Goal: Task Accomplishment & Management: Complete application form

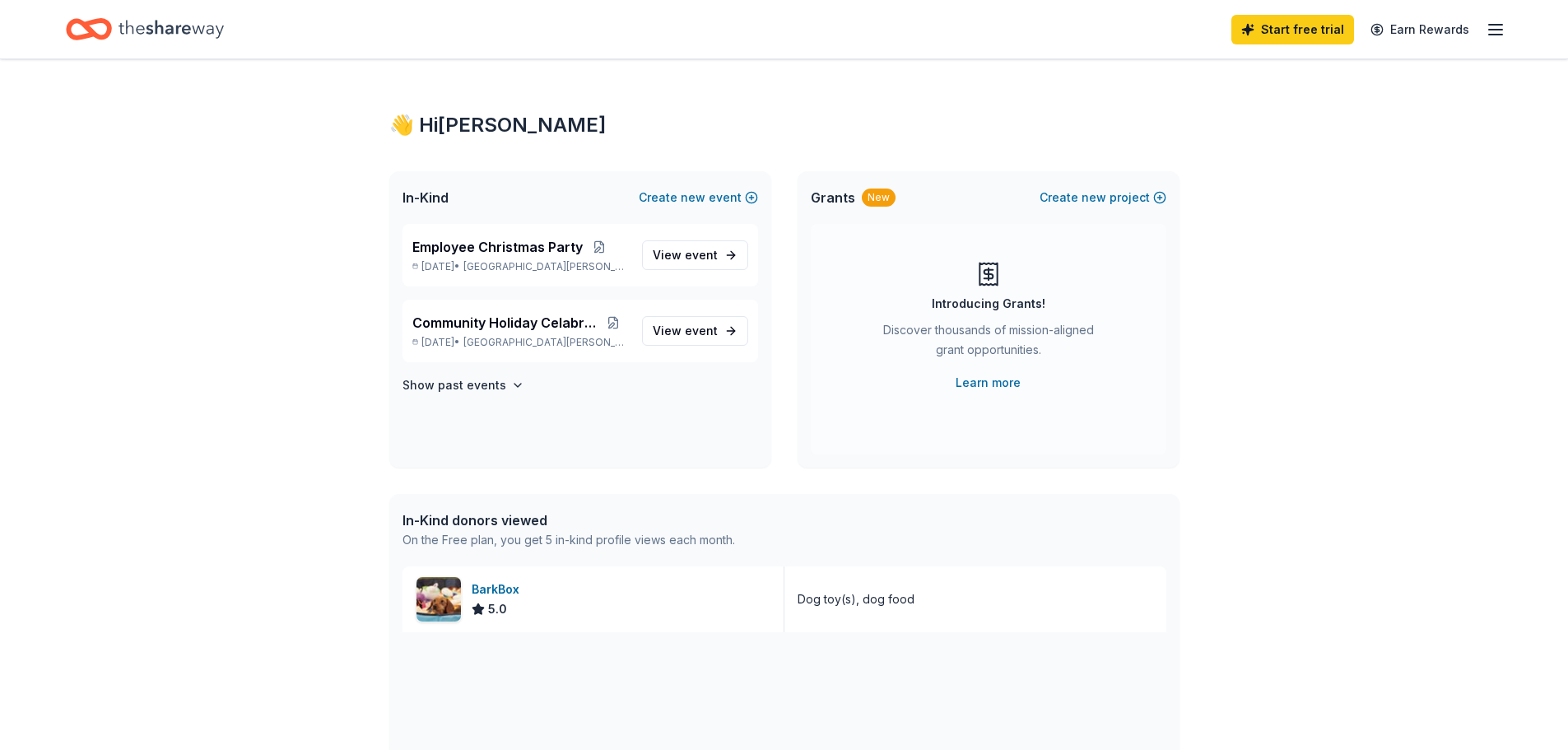
click at [149, 21] on icon "Home" at bounding box center [170, 29] width 105 height 34
click at [1329, 27] on link "Start free trial" at bounding box center [1293, 29] width 123 height 29
click at [1497, 33] on icon "button" at bounding box center [1496, 30] width 20 height 20
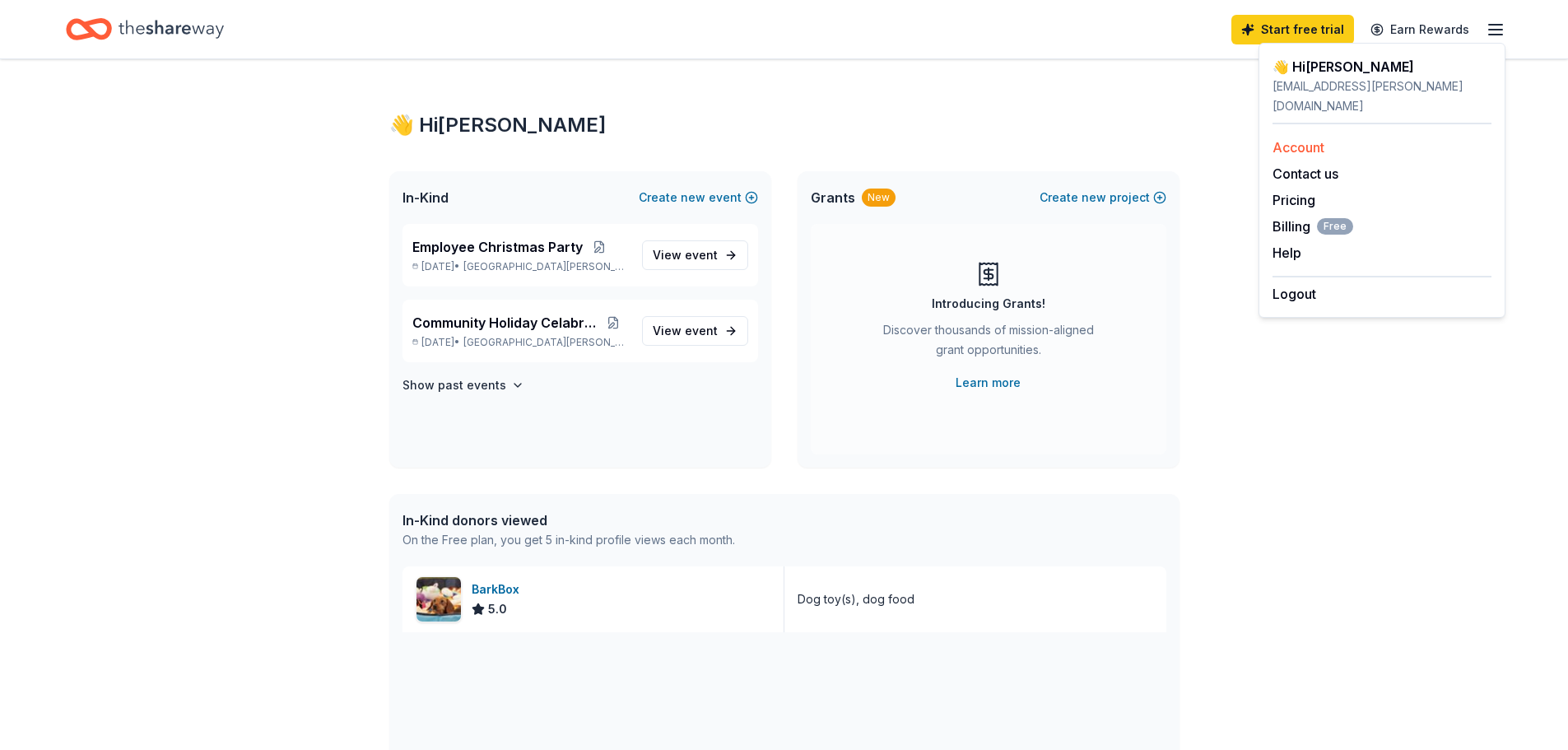
click at [1314, 139] on link "Account" at bounding box center [1298, 148] width 52 height 17
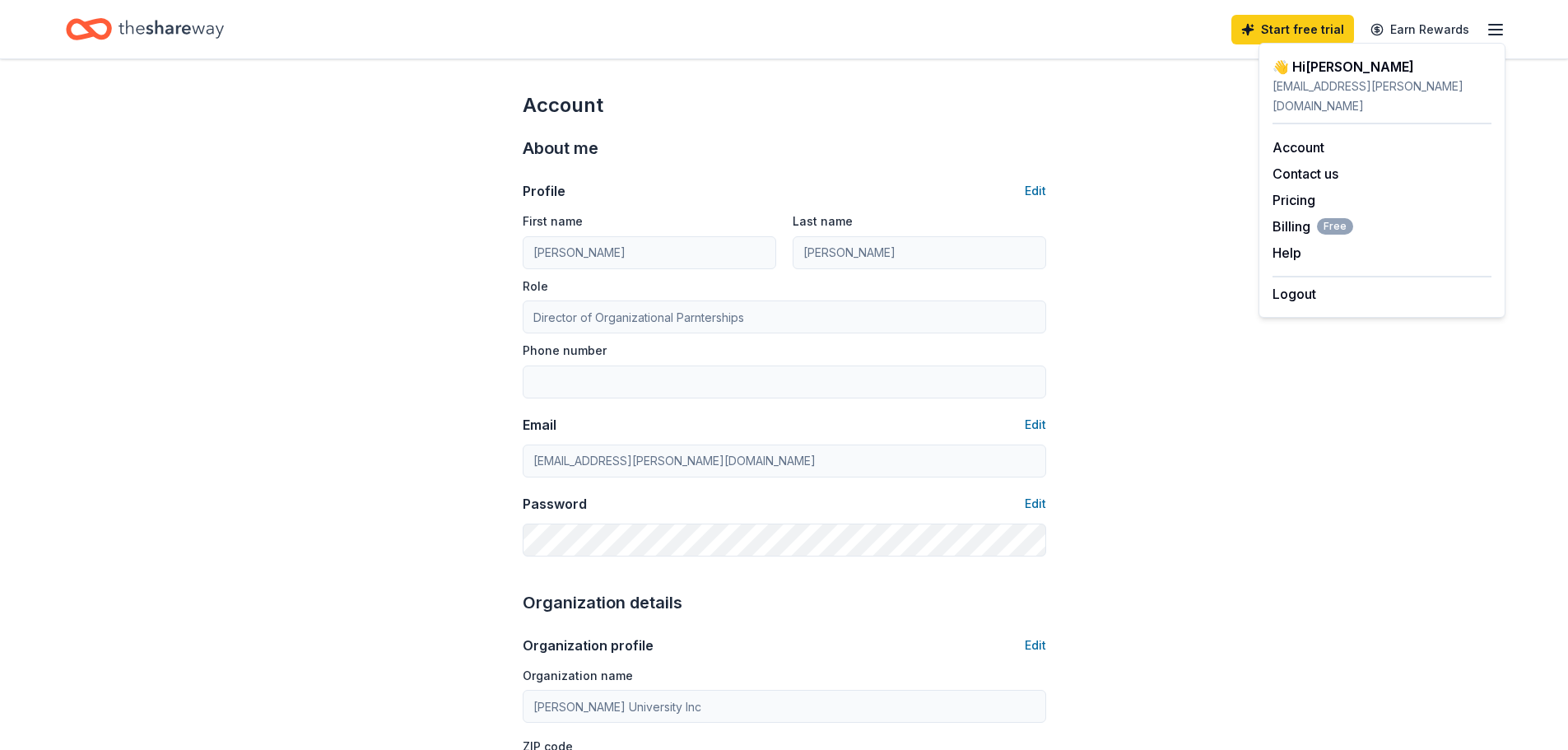
click at [191, 32] on icon "Home" at bounding box center [170, 29] width 105 height 34
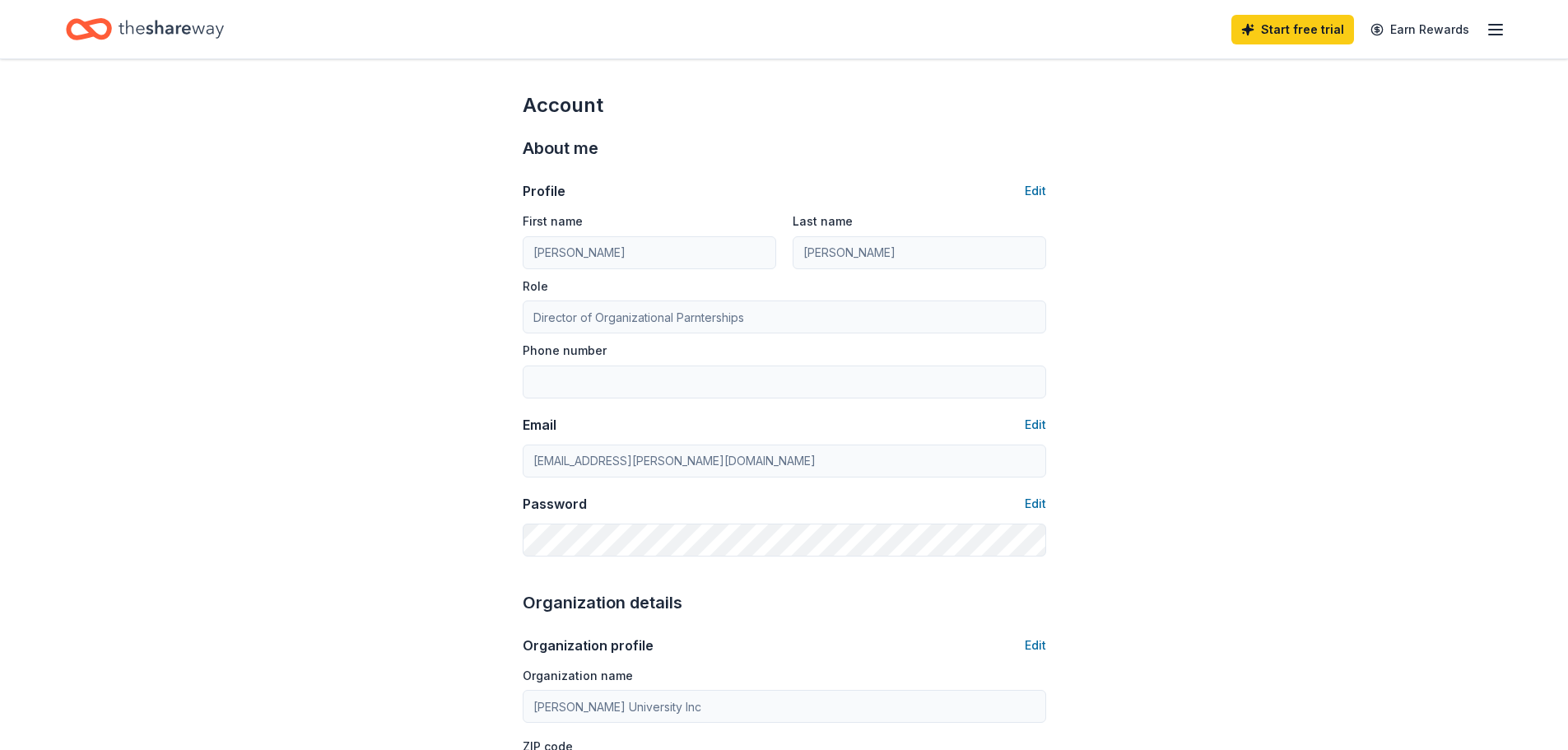
click at [149, 37] on icon "Home" at bounding box center [170, 29] width 105 height 34
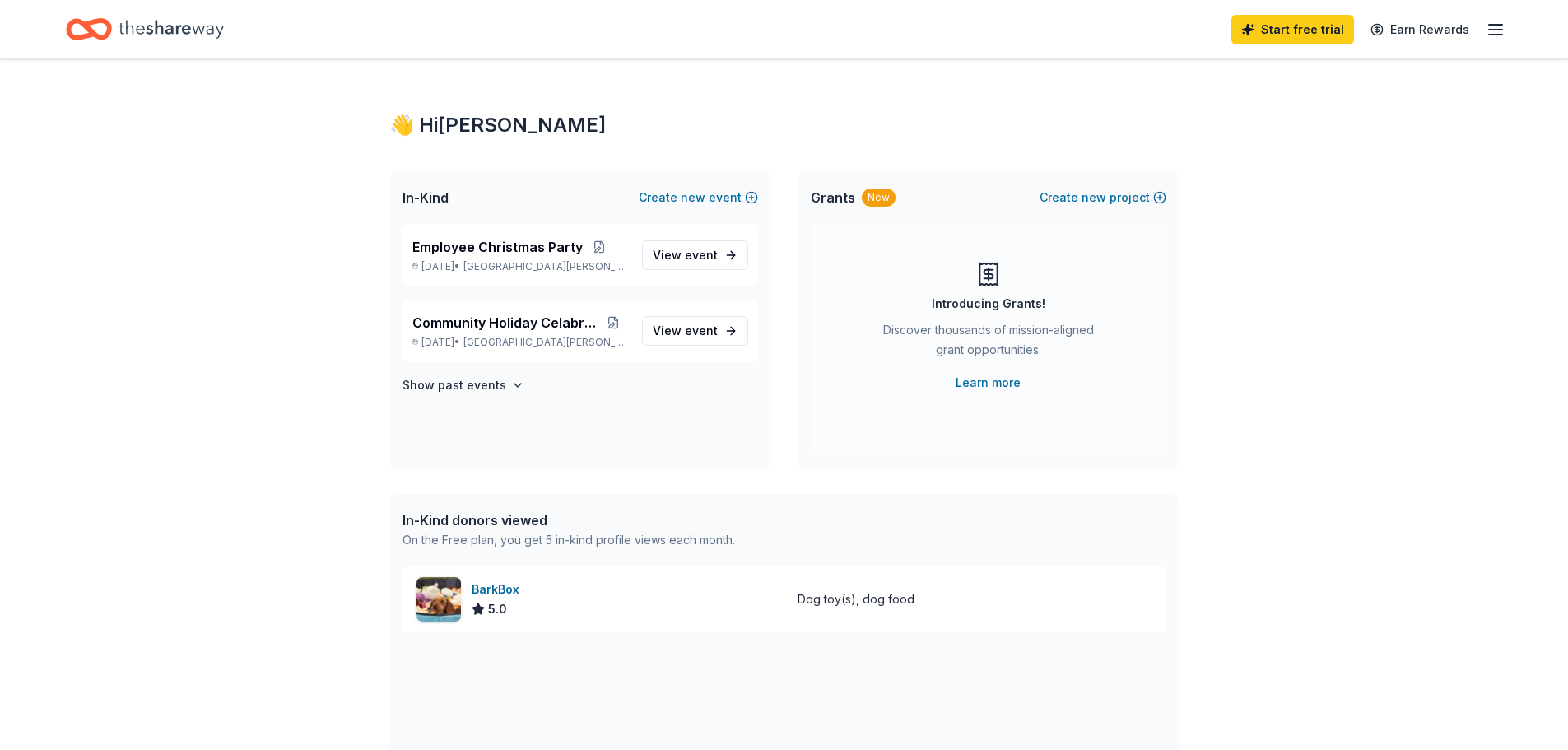
click at [1497, 32] on icon "button" at bounding box center [1496, 30] width 20 height 20
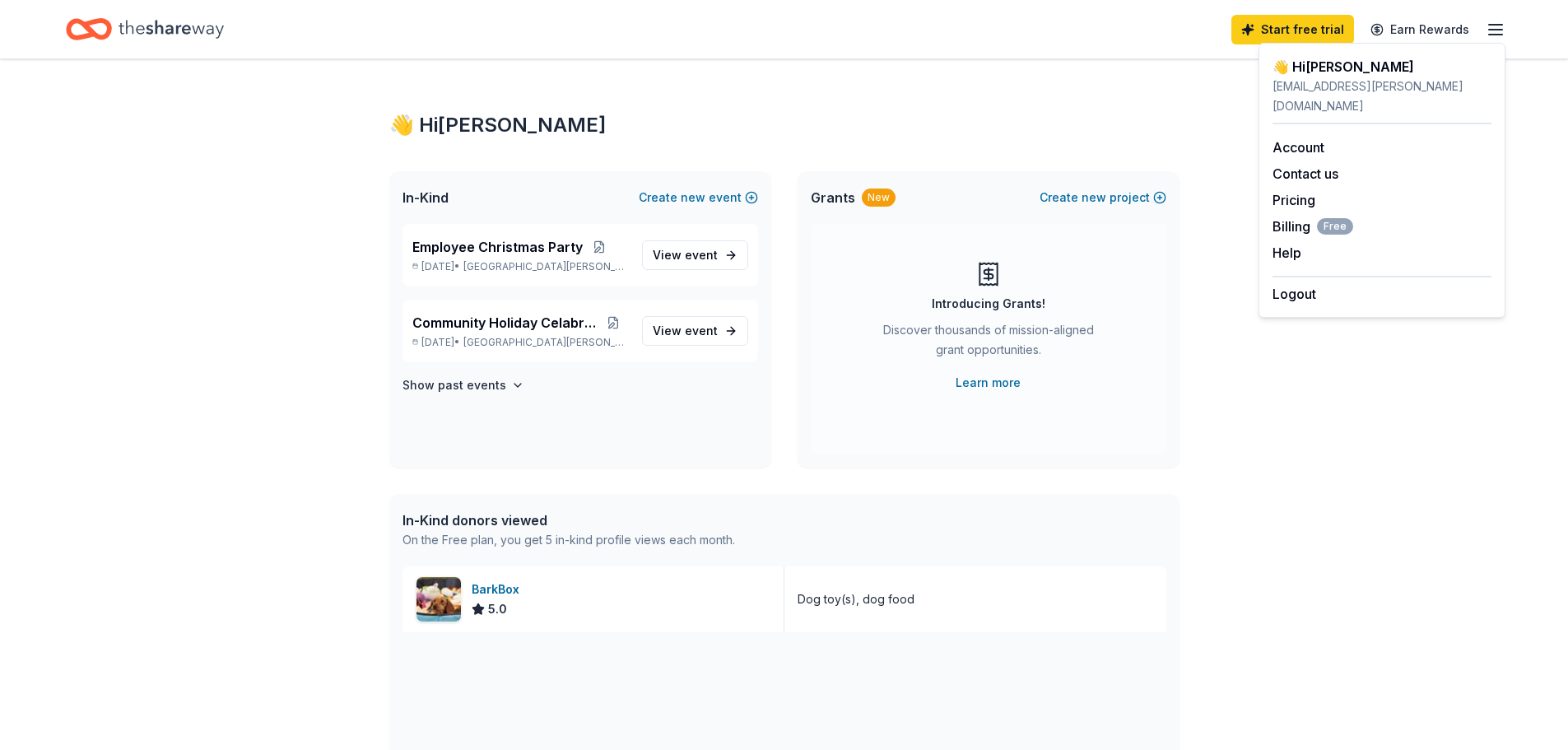
click at [837, 152] on div "👋 Hi Kate In-Kind Create new event Employee Christmas Party Dec 19, 2025 • Nort…" at bounding box center [784, 634] width 843 height 1149
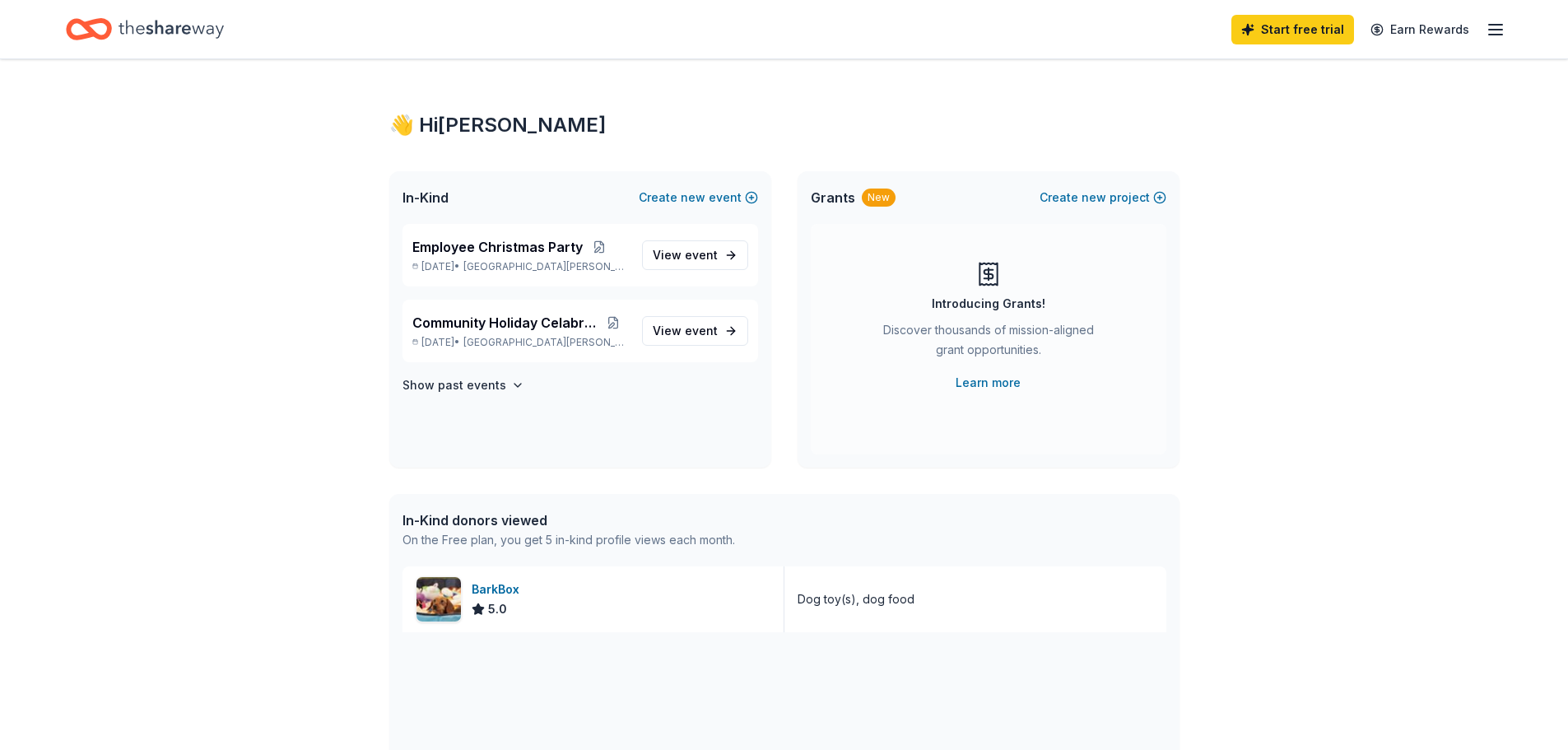
click at [162, 38] on icon "Home" at bounding box center [170, 29] width 105 height 34
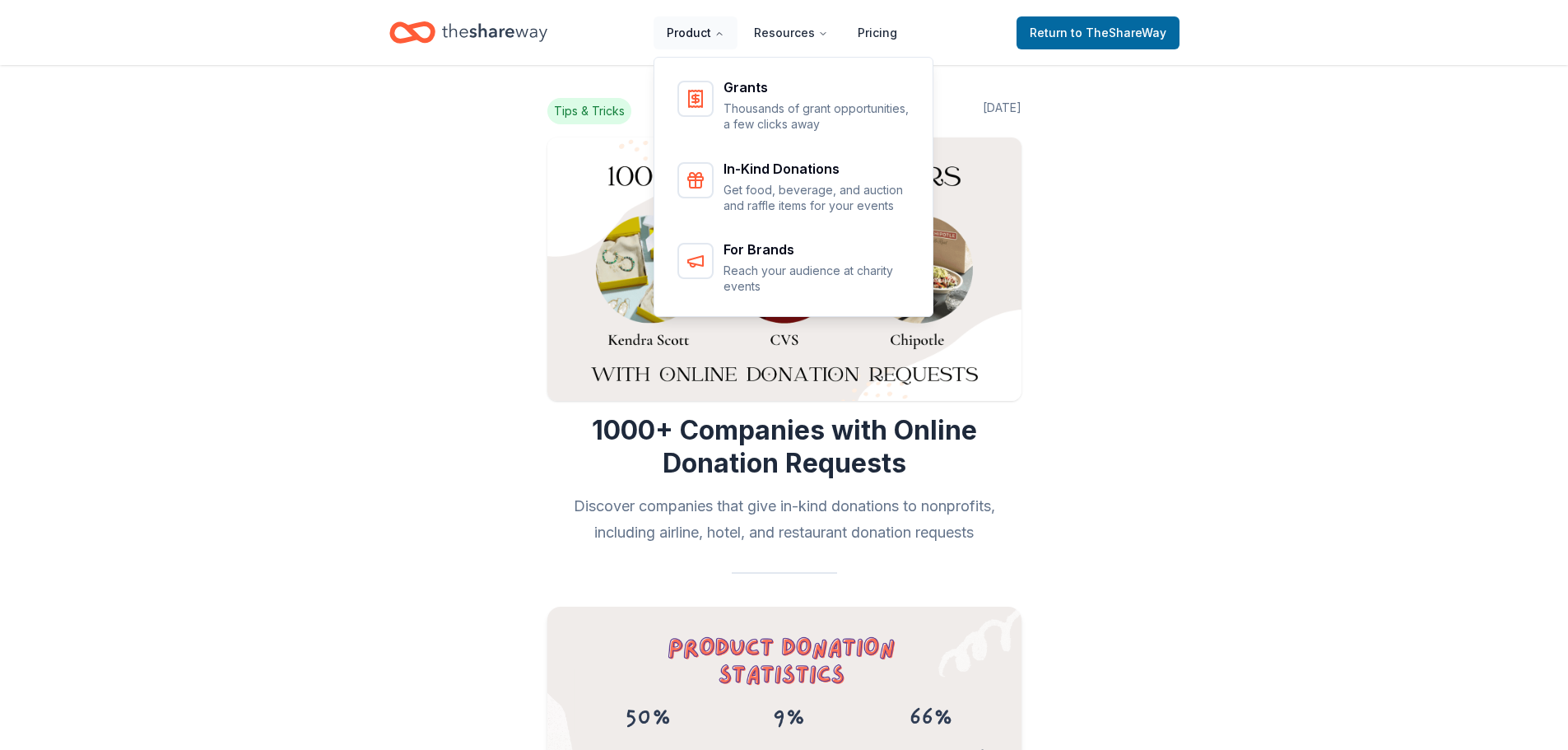
click at [701, 33] on button "Product" at bounding box center [695, 33] width 84 height 33
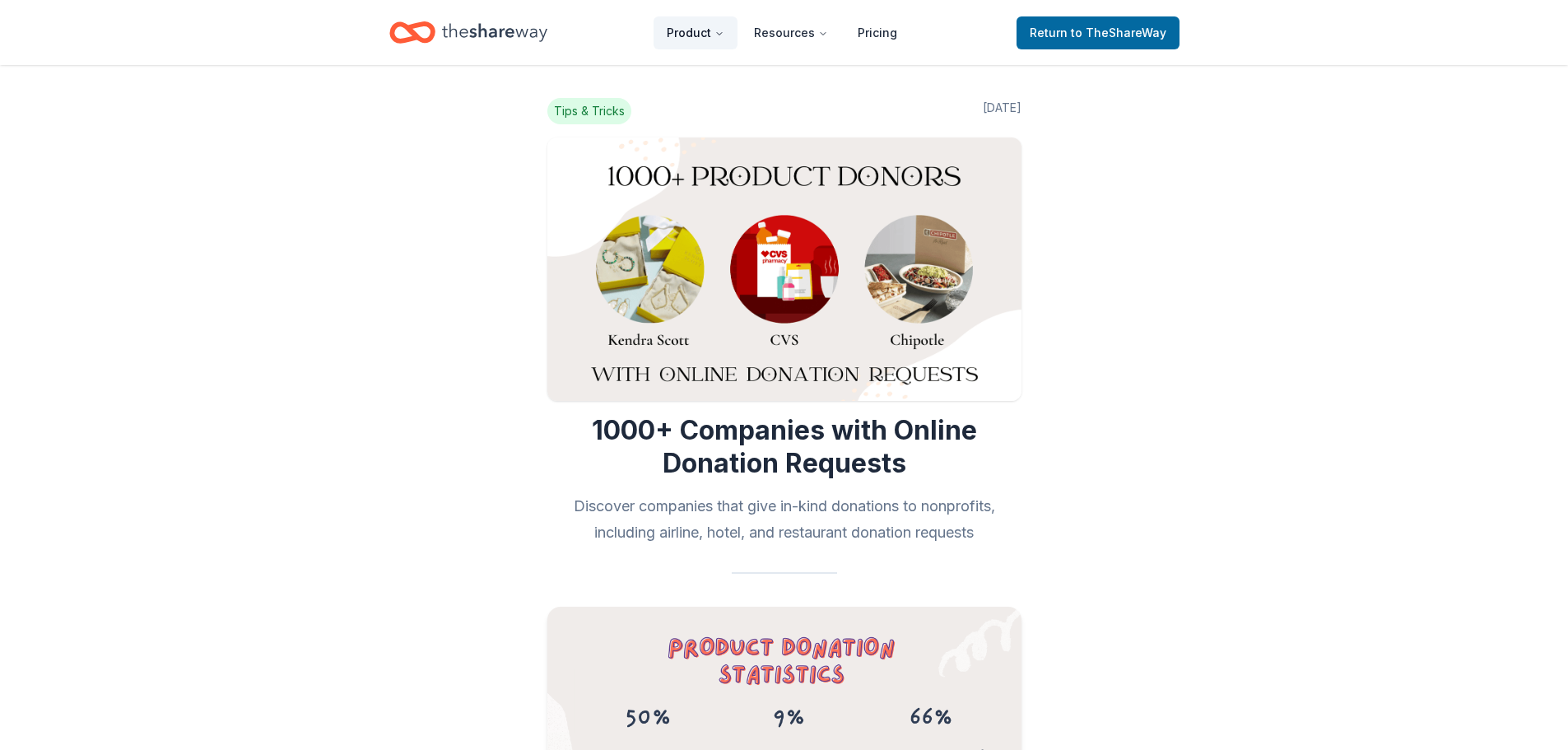
click at [701, 33] on button "Product" at bounding box center [695, 33] width 84 height 33
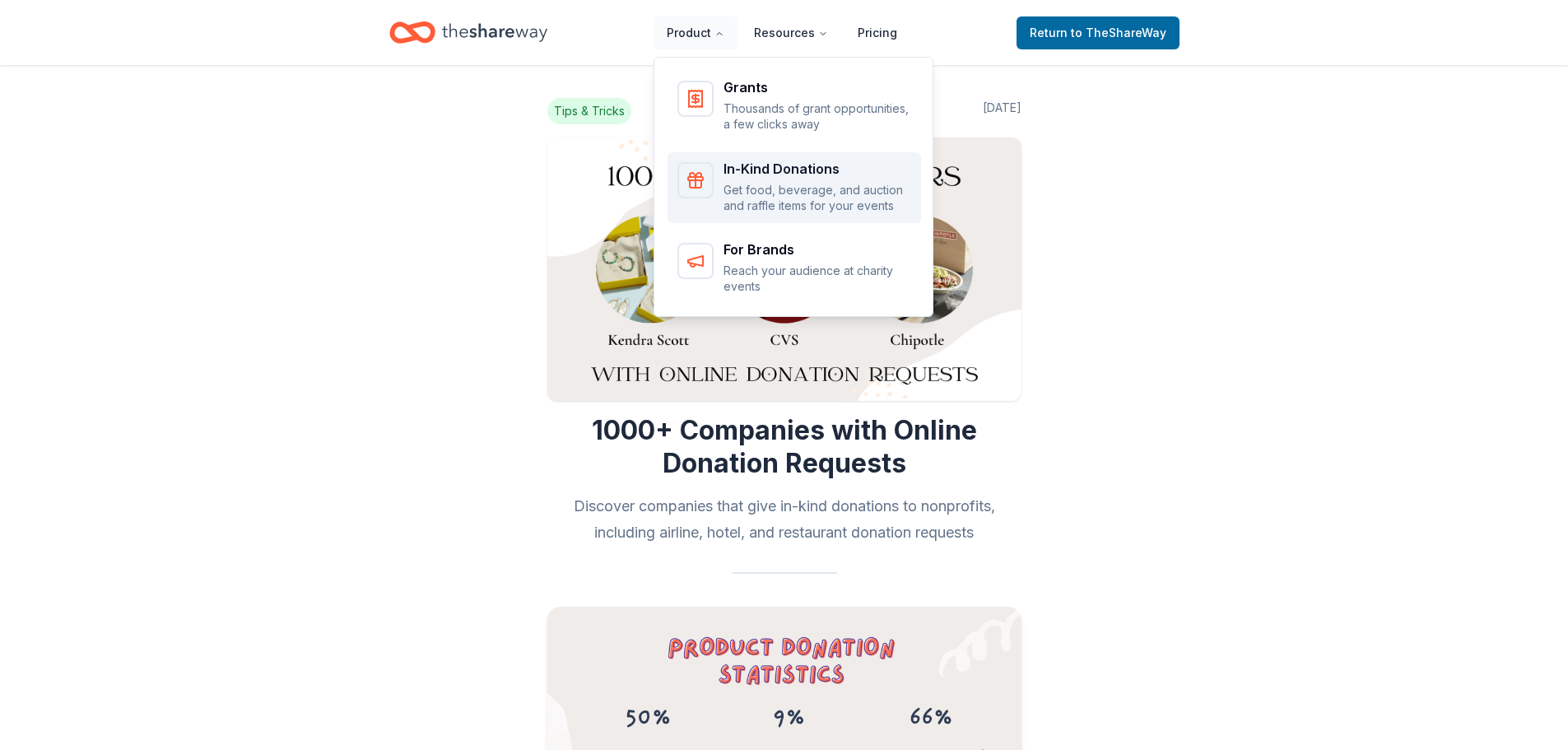
click at [775, 166] on div "In-Kind Donations" at bounding box center [816, 169] width 187 height 13
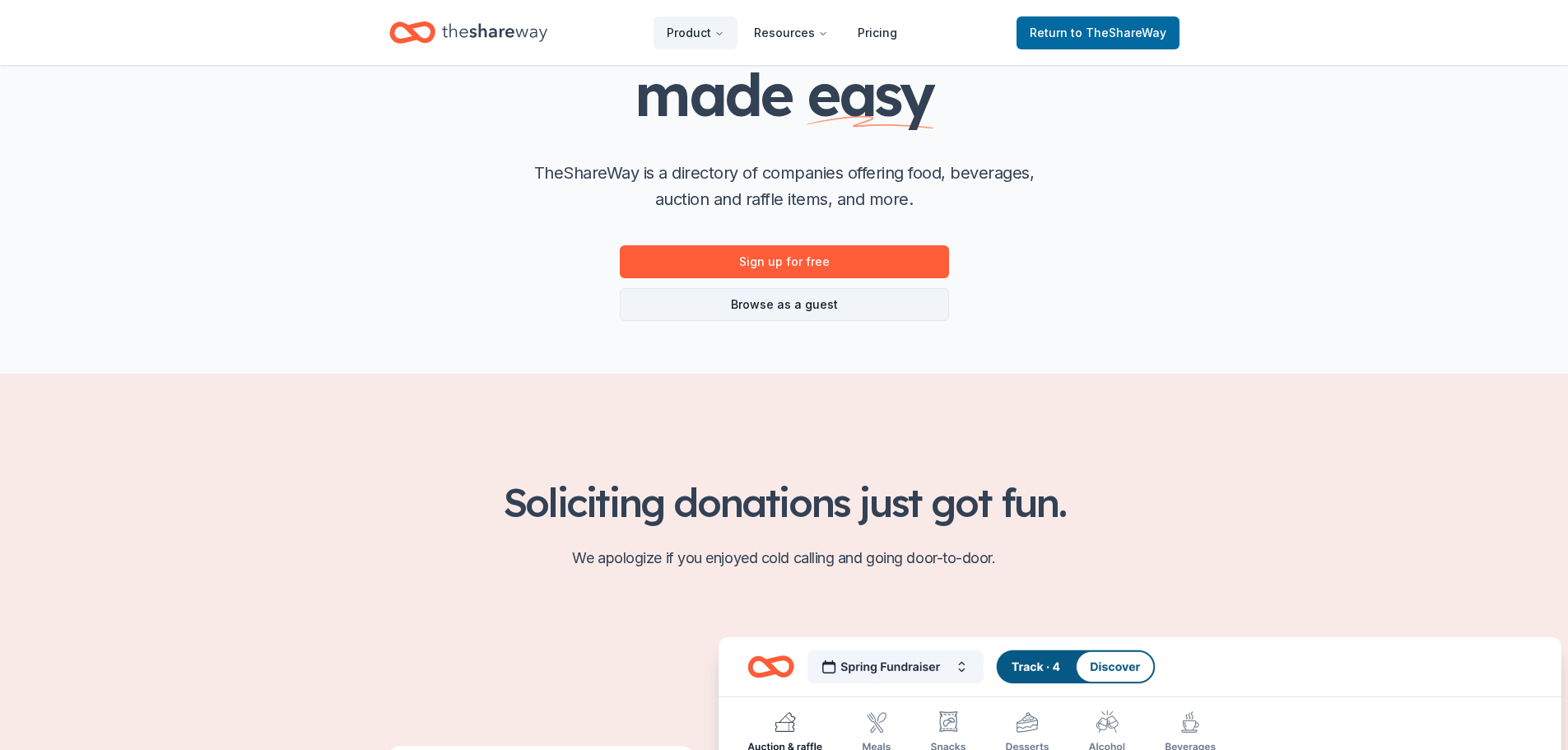
scroll to position [165, 0]
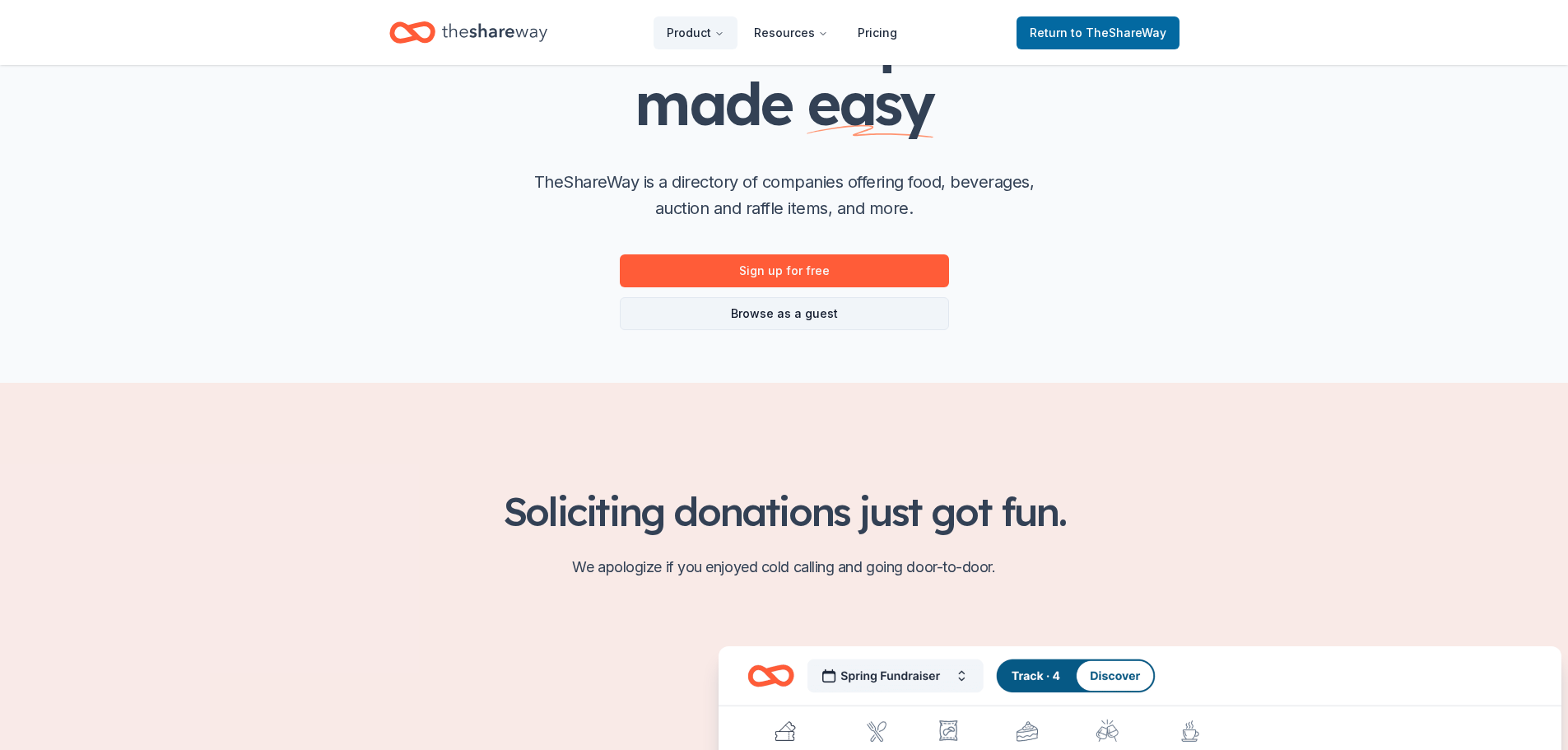
click at [838, 309] on link "Browse as a guest" at bounding box center [784, 313] width 329 height 33
click at [885, 317] on link "Browse as a guest" at bounding box center [784, 313] width 329 height 33
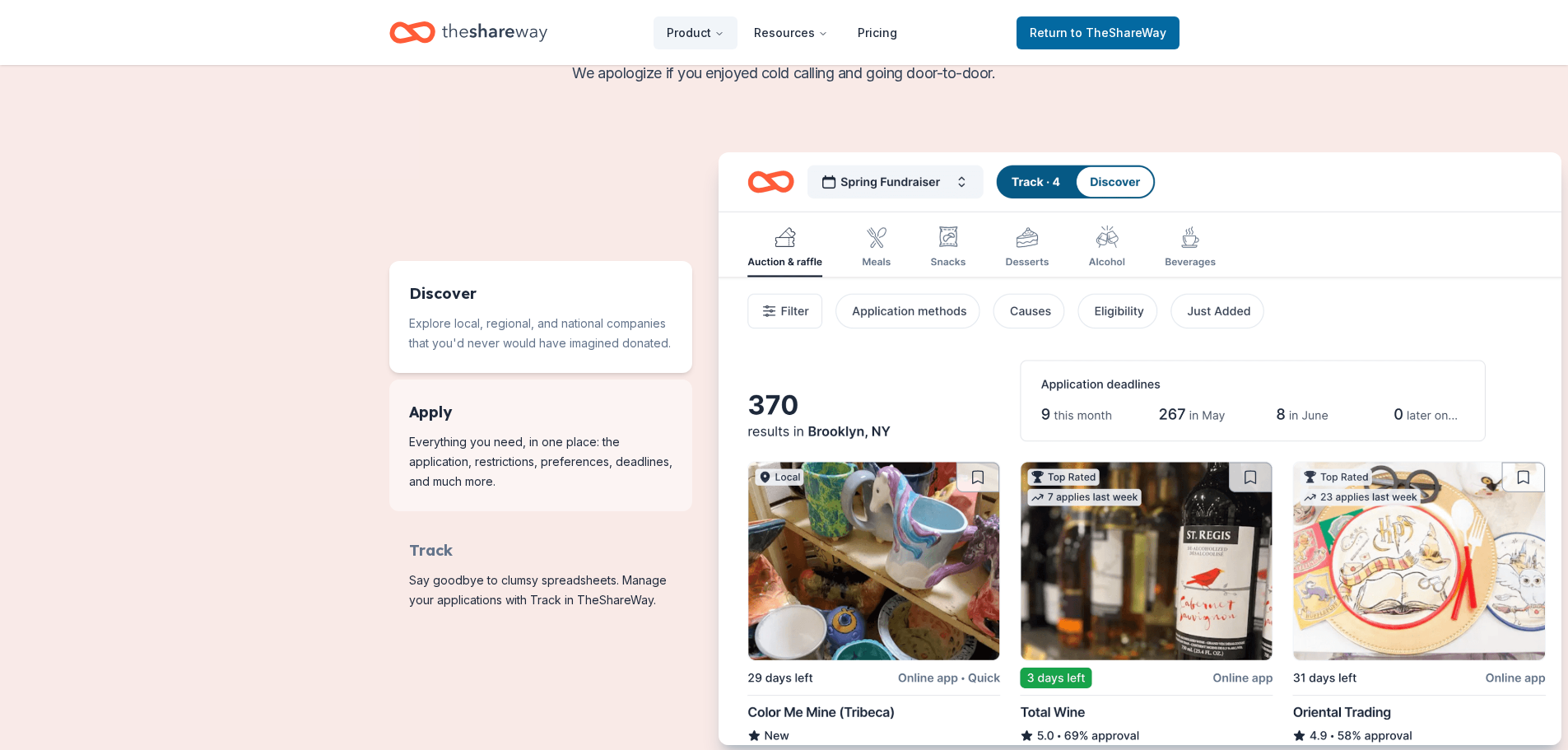
scroll to position [329, 0]
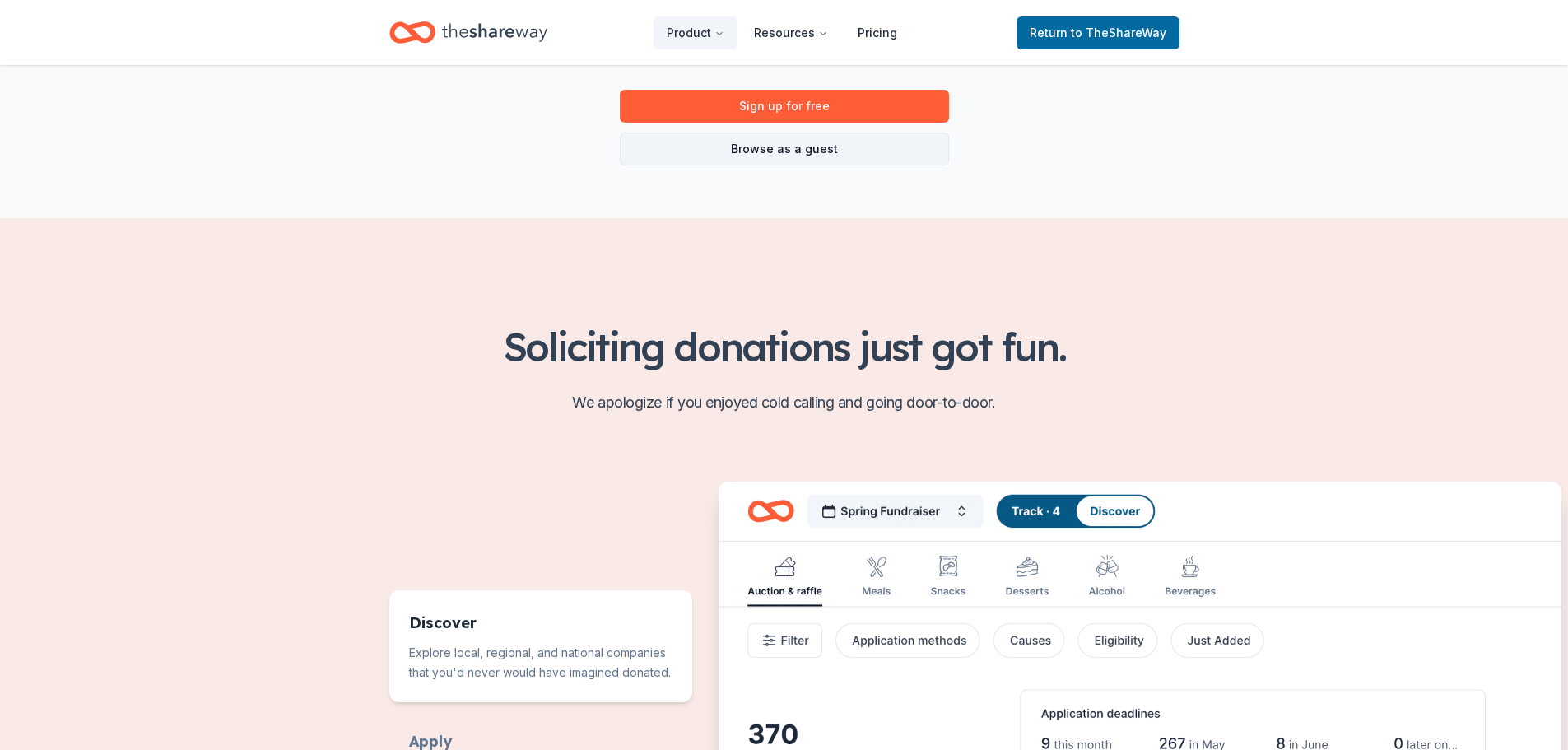
click at [763, 157] on link "Browse as a guest" at bounding box center [784, 149] width 329 height 33
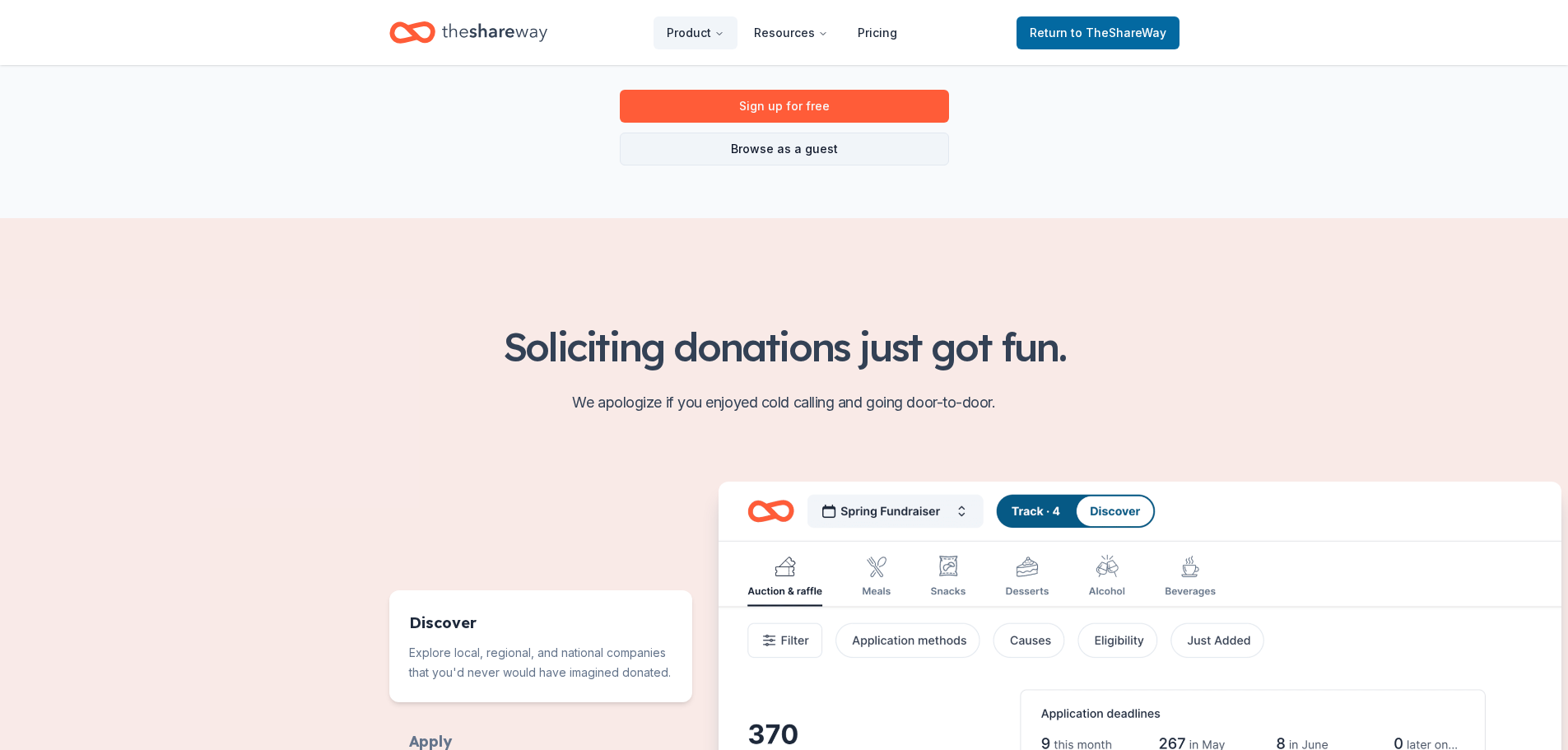
click at [763, 157] on link "Browse as a guest" at bounding box center [784, 149] width 329 height 33
click at [806, 104] on link "Sign up for free" at bounding box center [784, 106] width 329 height 33
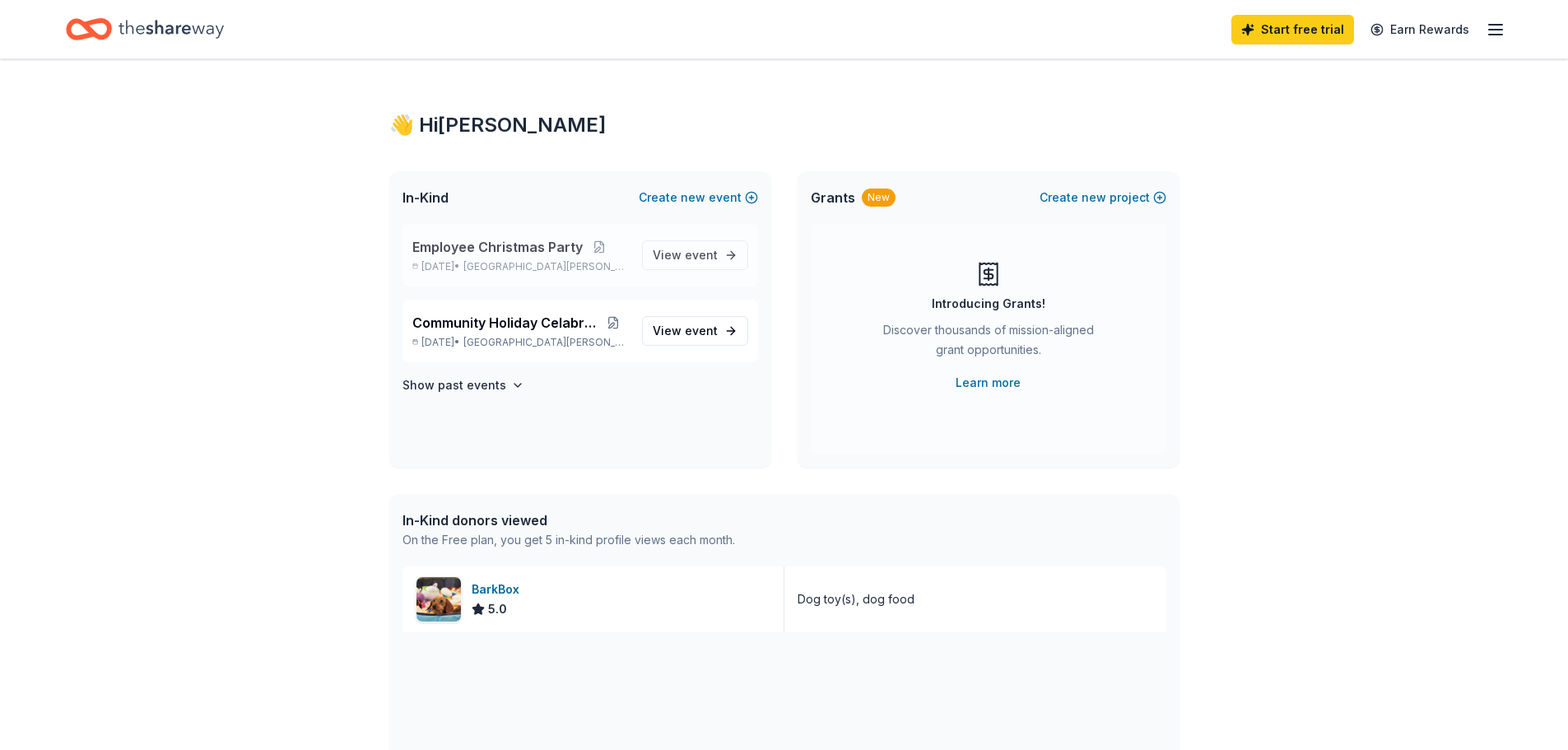
click at [536, 250] on span "Employee Christmas Party" at bounding box center [497, 247] width 170 height 20
click at [483, 339] on p "Dec 19, 2025 • North Caldwell, NJ" at bounding box center [521, 343] width 217 height 13
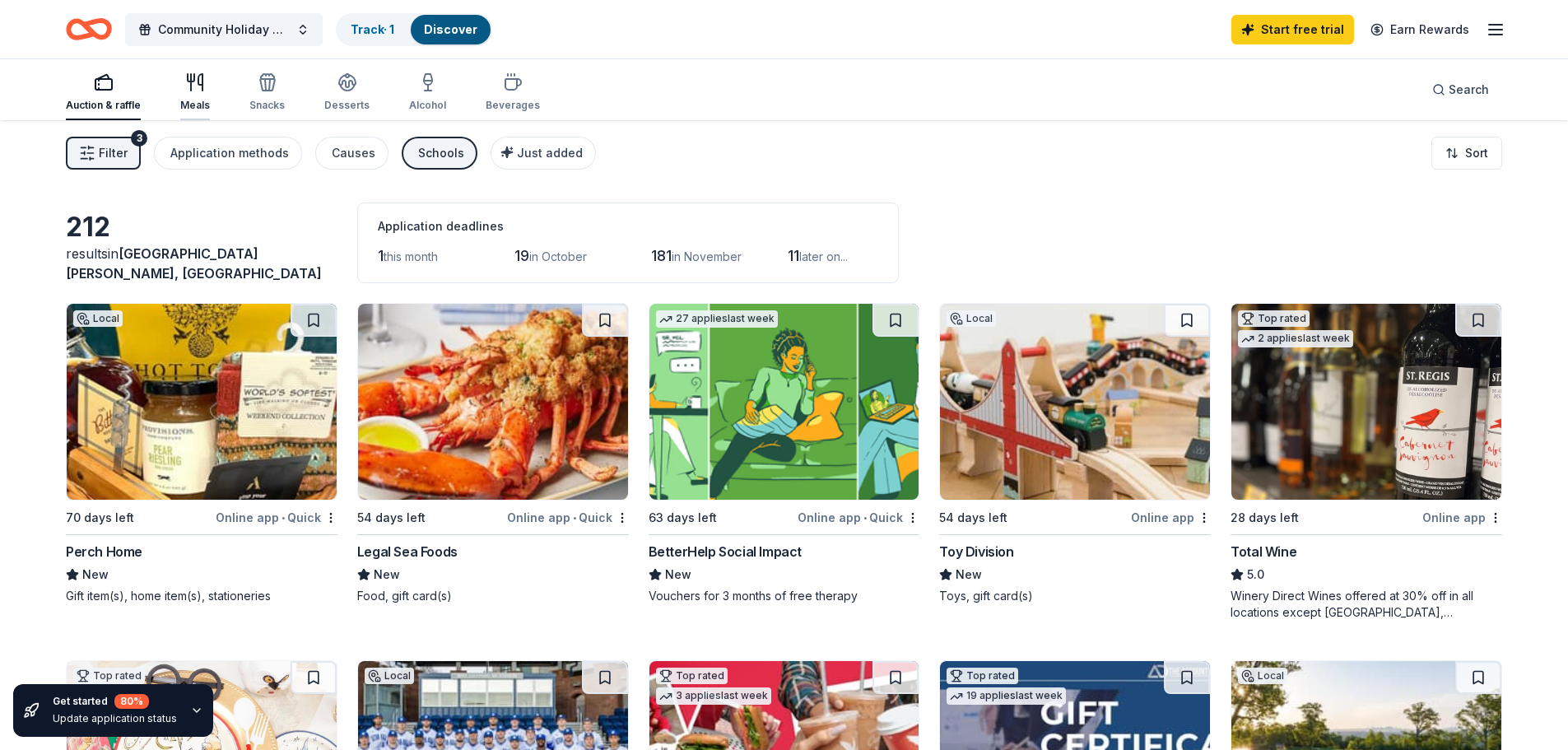
click at [202, 94] on div "Meals" at bounding box center [195, 92] width 29 height 39
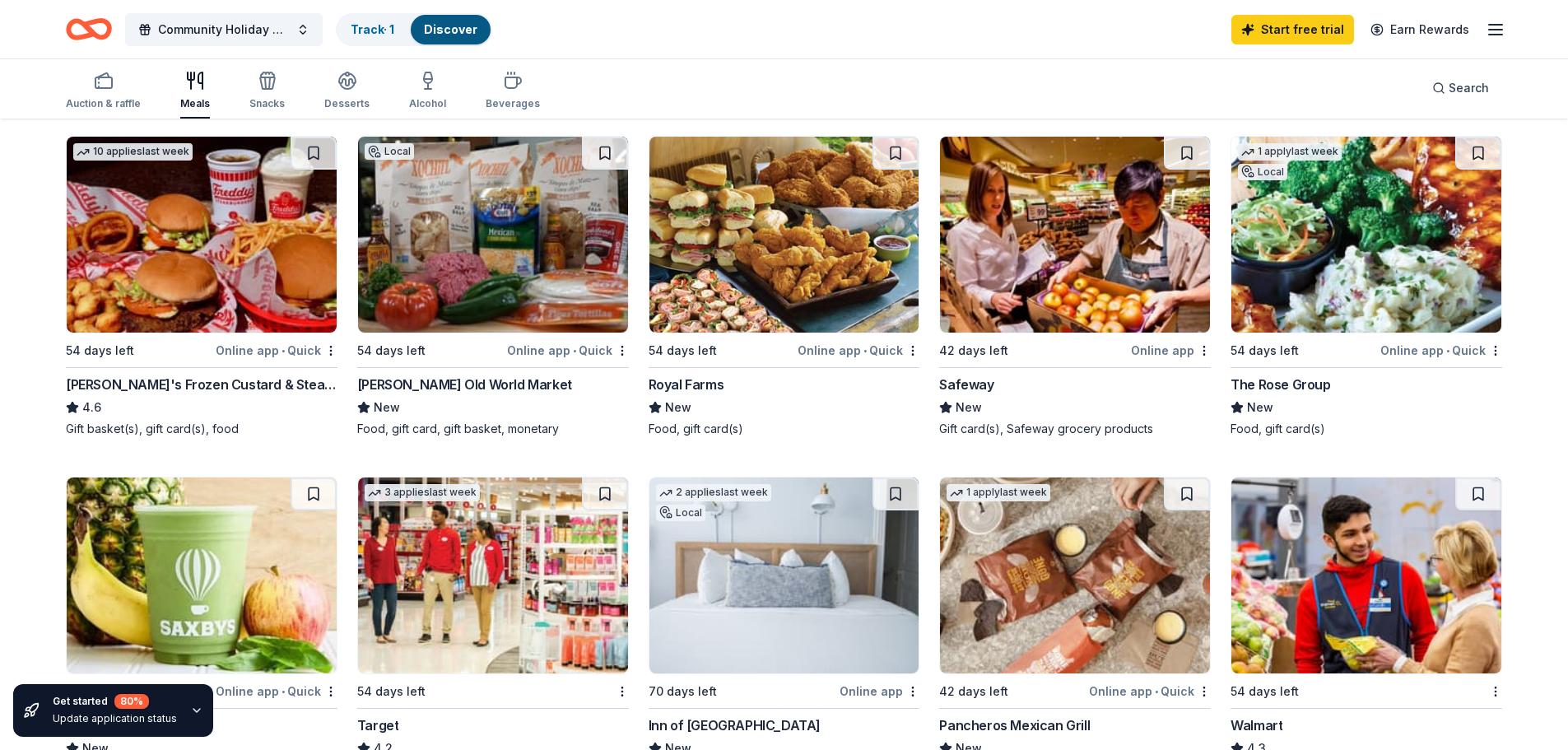
scroll to position [412, 0]
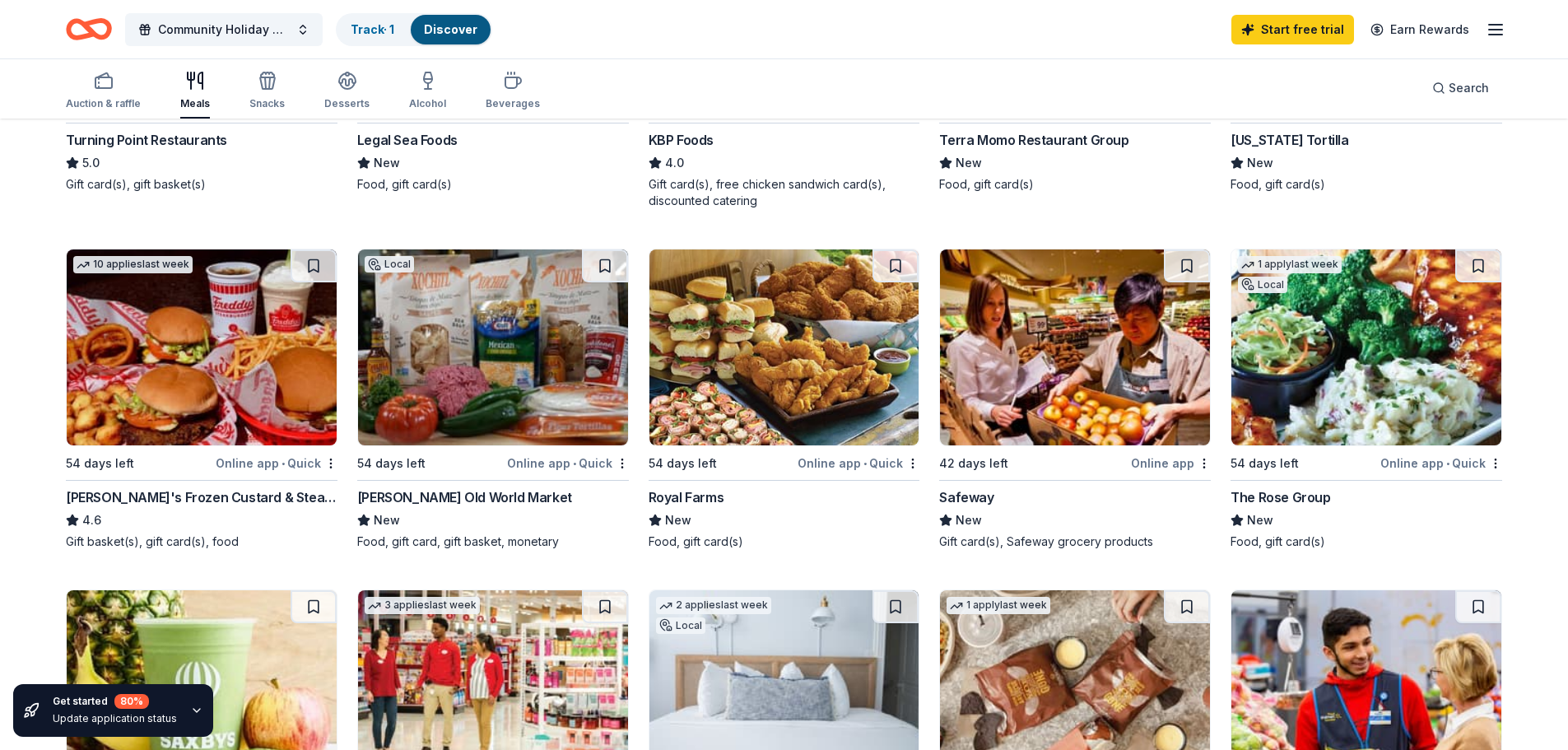
click at [789, 400] on img at bounding box center [784, 347] width 270 height 196
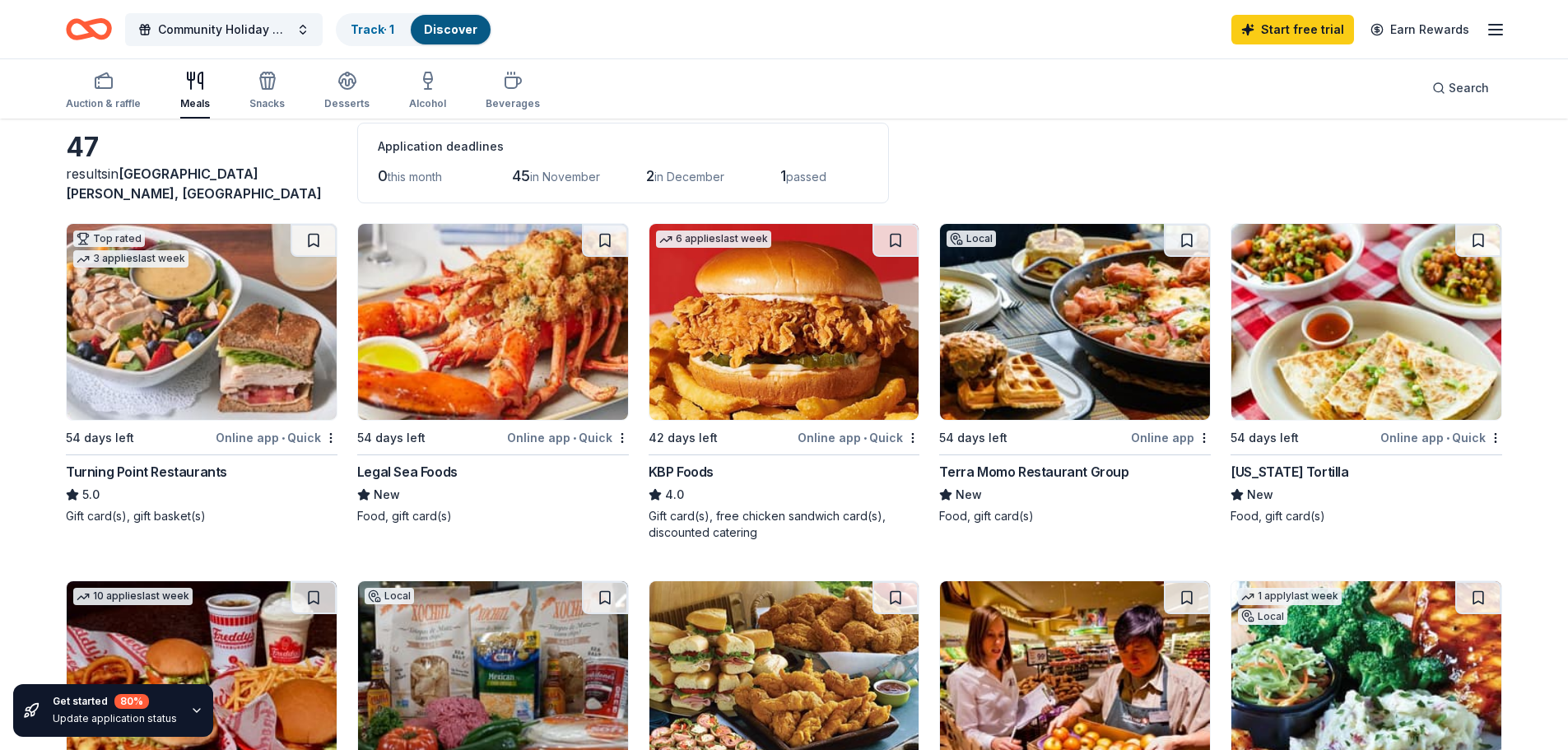
scroll to position [0, 0]
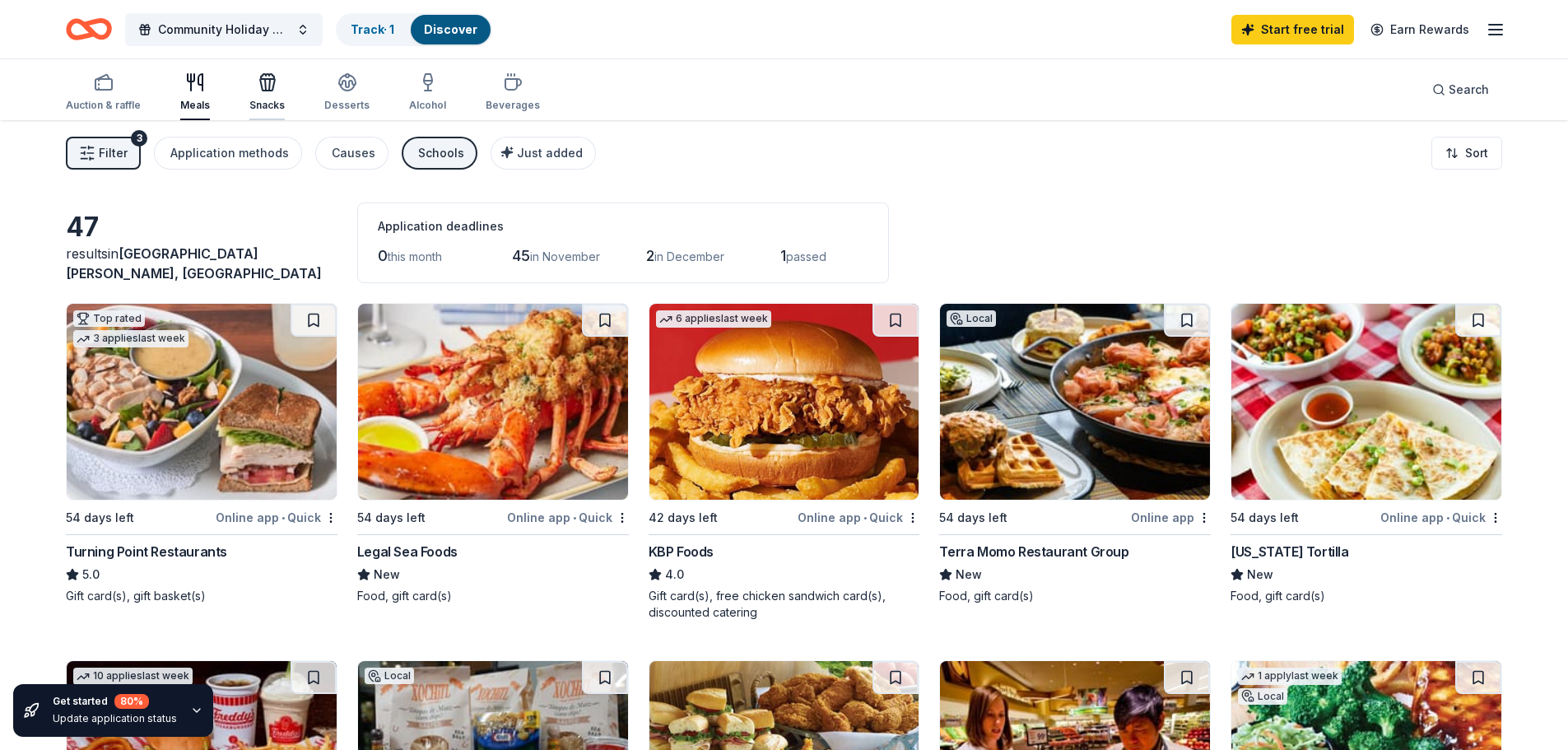
click at [265, 95] on div "Snacks" at bounding box center [267, 92] width 35 height 39
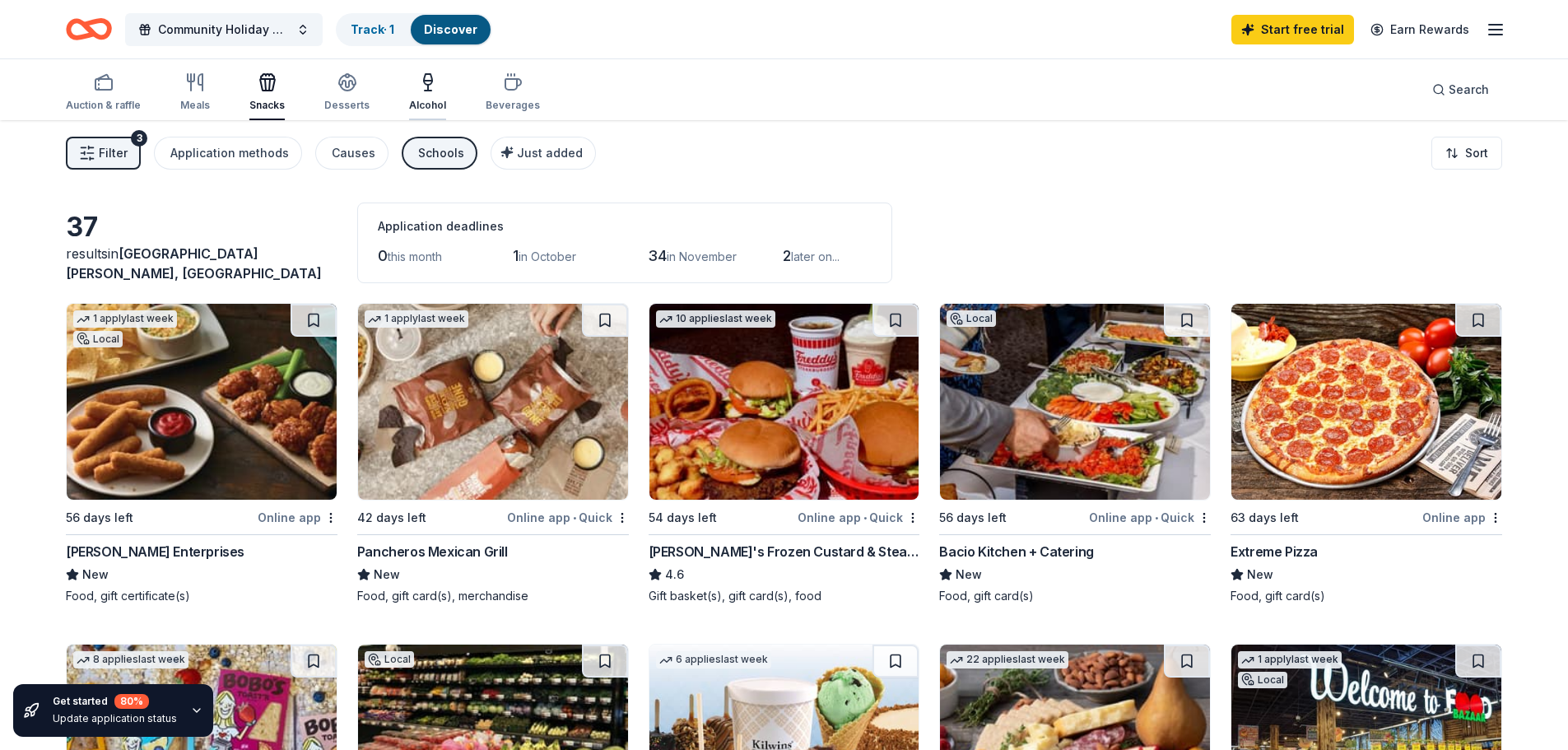
click at [416, 105] on div "Alcohol" at bounding box center [427, 106] width 37 height 13
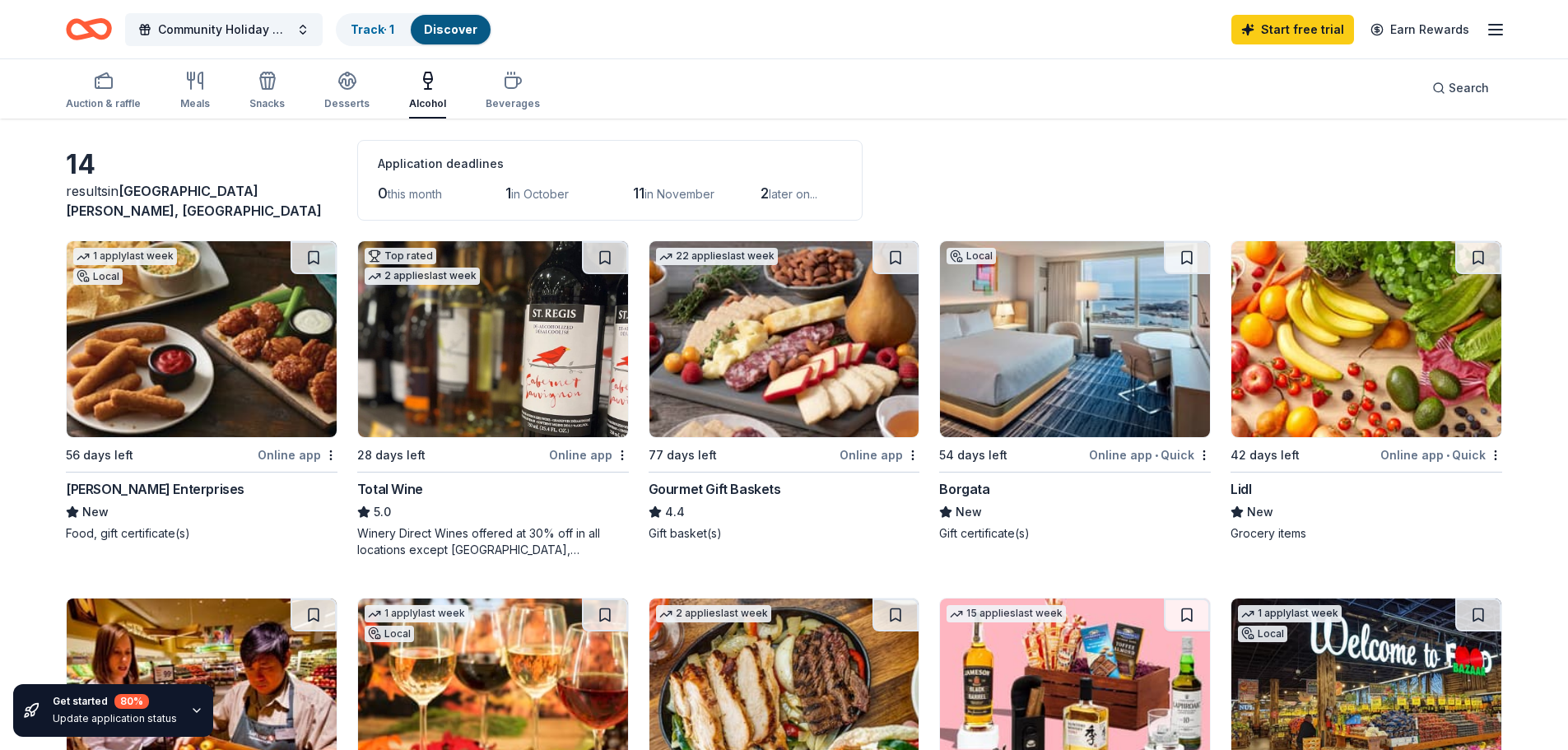
scroll to position [165, 0]
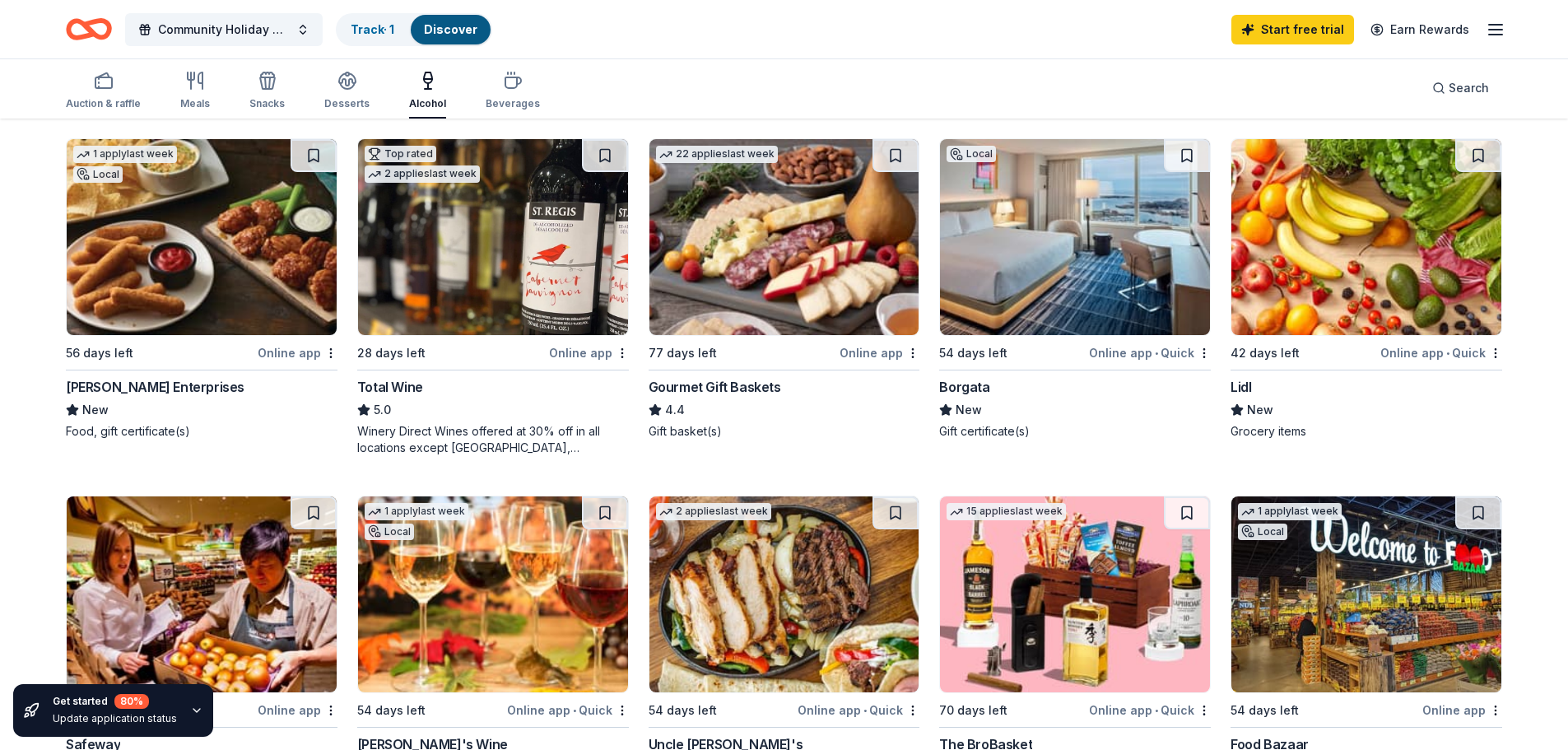
click at [1073, 299] on img at bounding box center [1074, 237] width 270 height 196
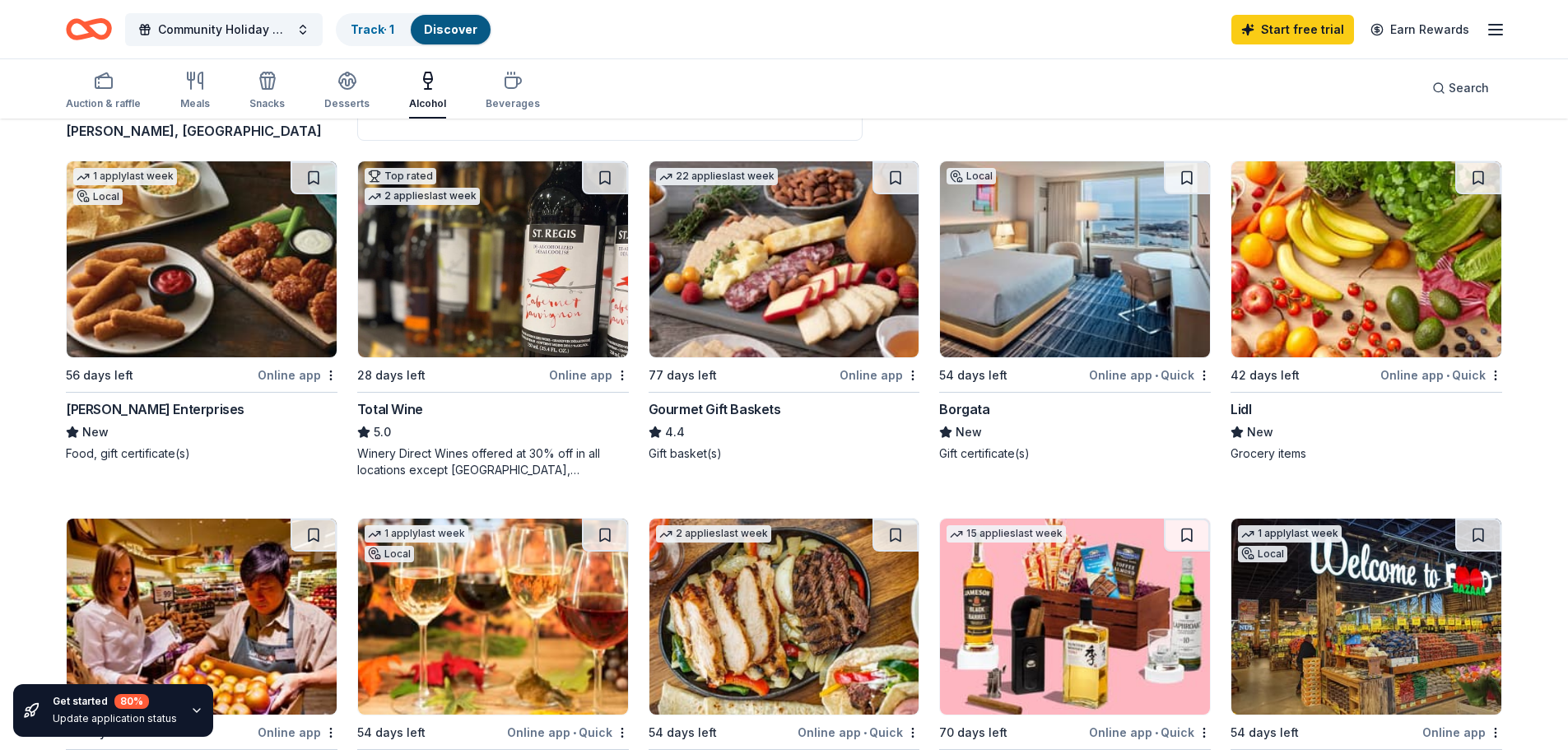
scroll to position [0, 0]
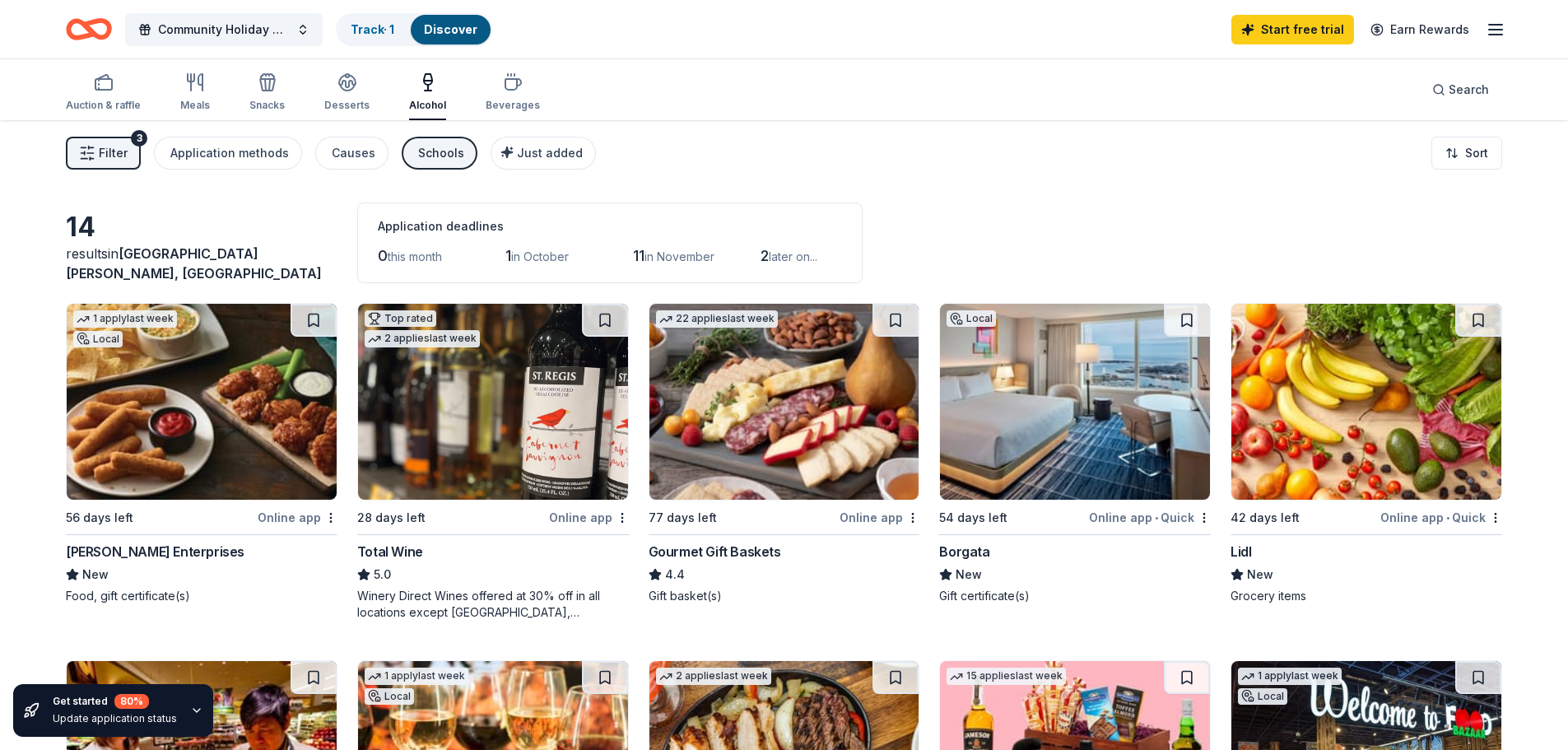
click at [537, 441] on img at bounding box center [492, 401] width 270 height 196
click at [503, 84] on icon "button" at bounding box center [513, 82] width 20 height 20
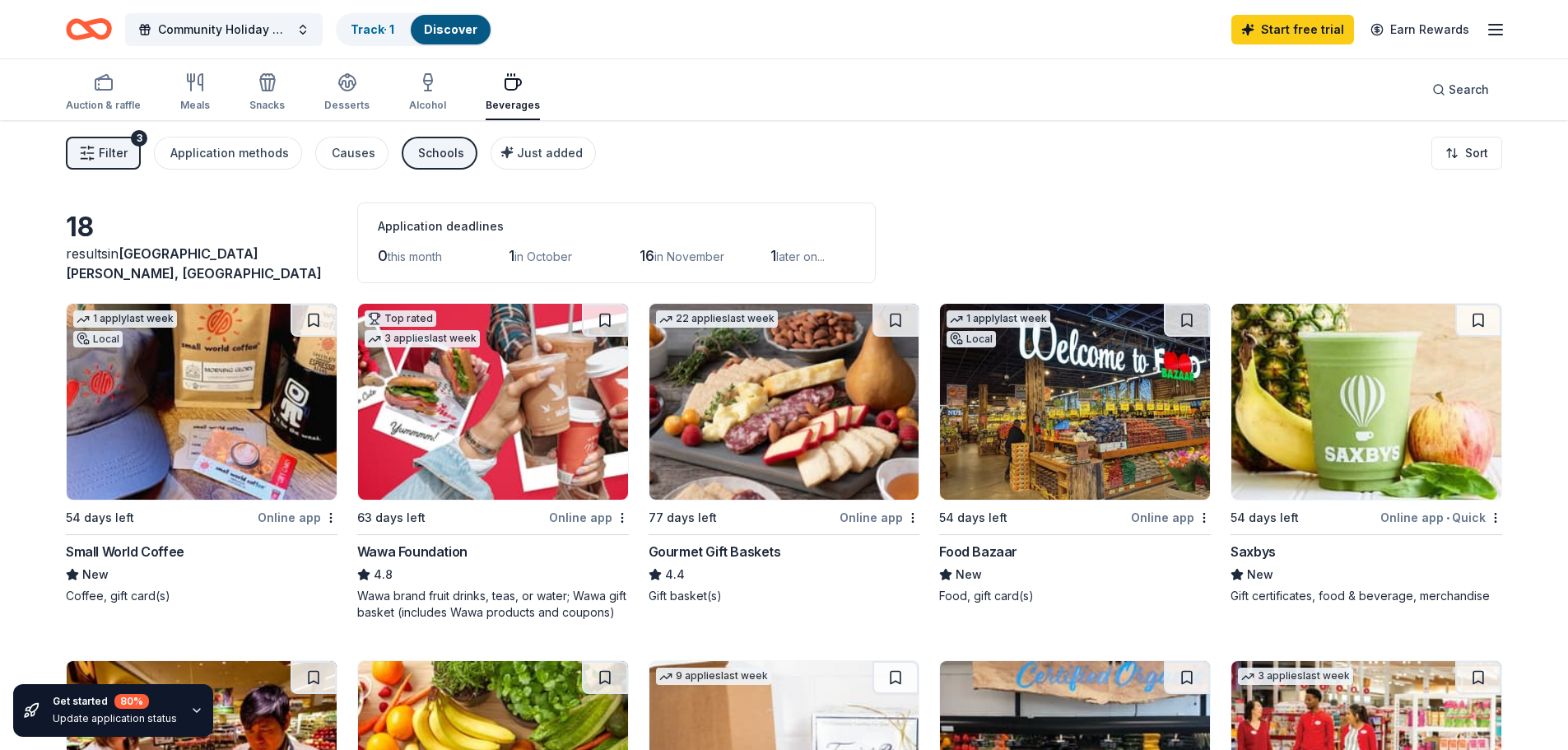
click at [138, 449] on img at bounding box center [201, 401] width 270 height 196
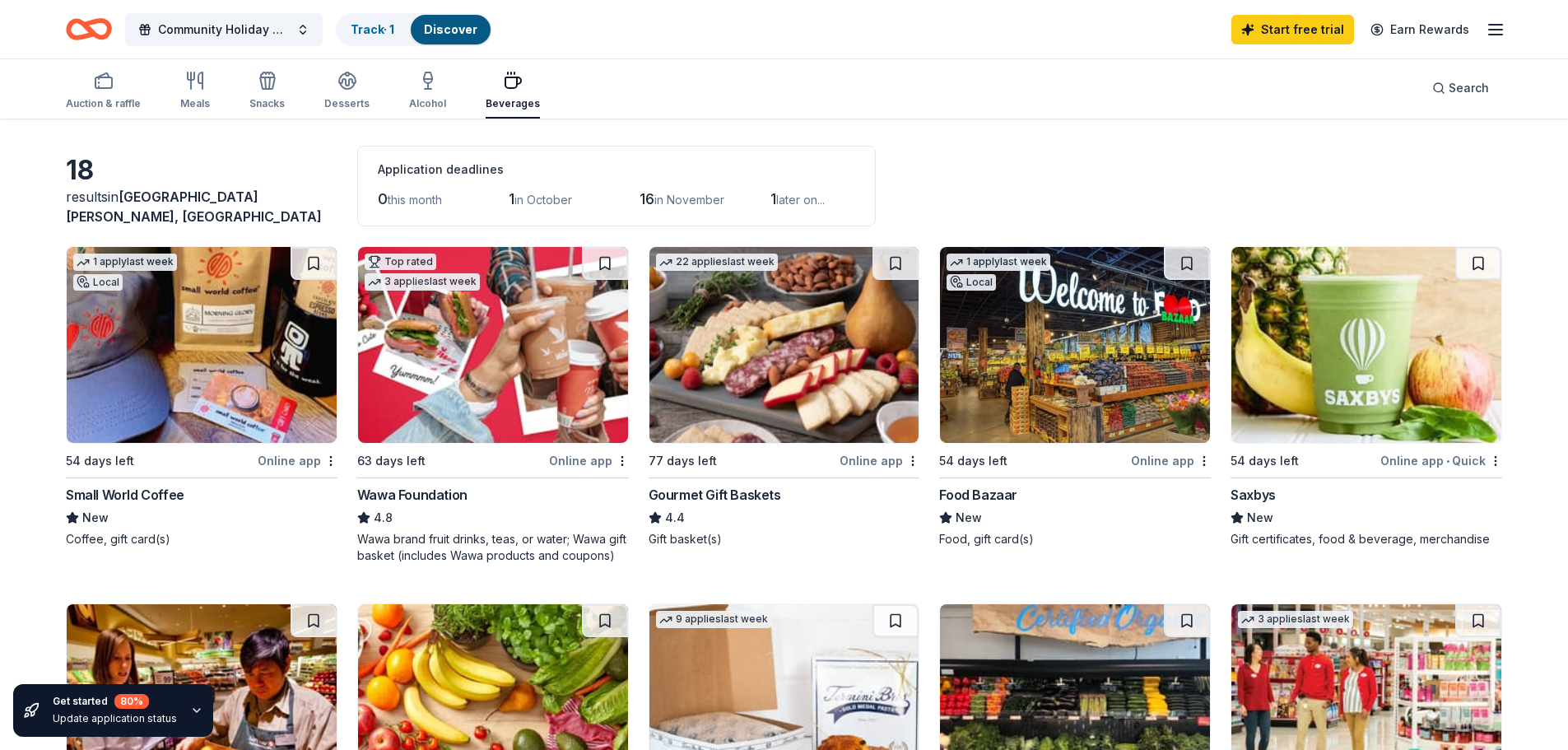
scroll to position [82, 0]
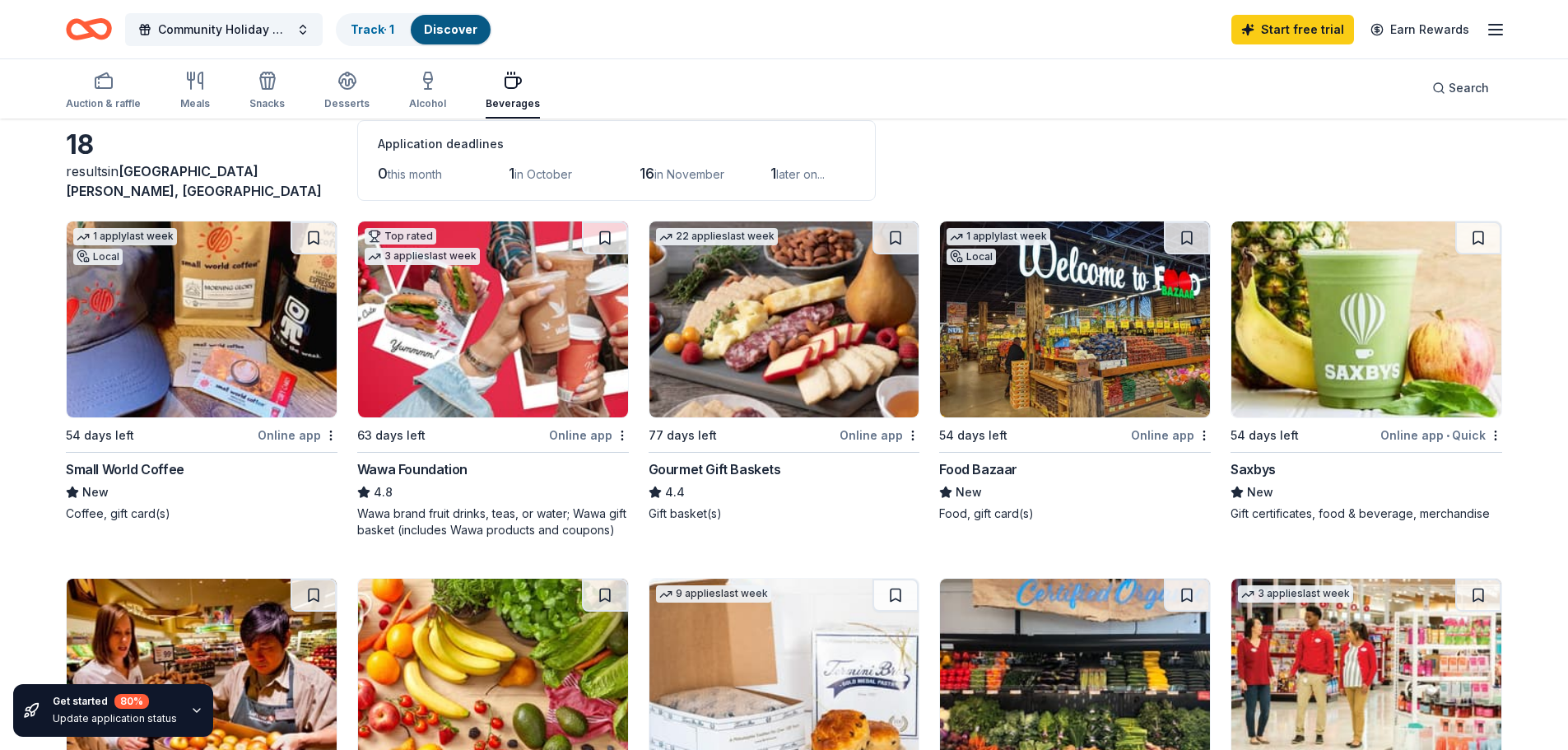
click at [784, 378] on img at bounding box center [784, 319] width 270 height 196
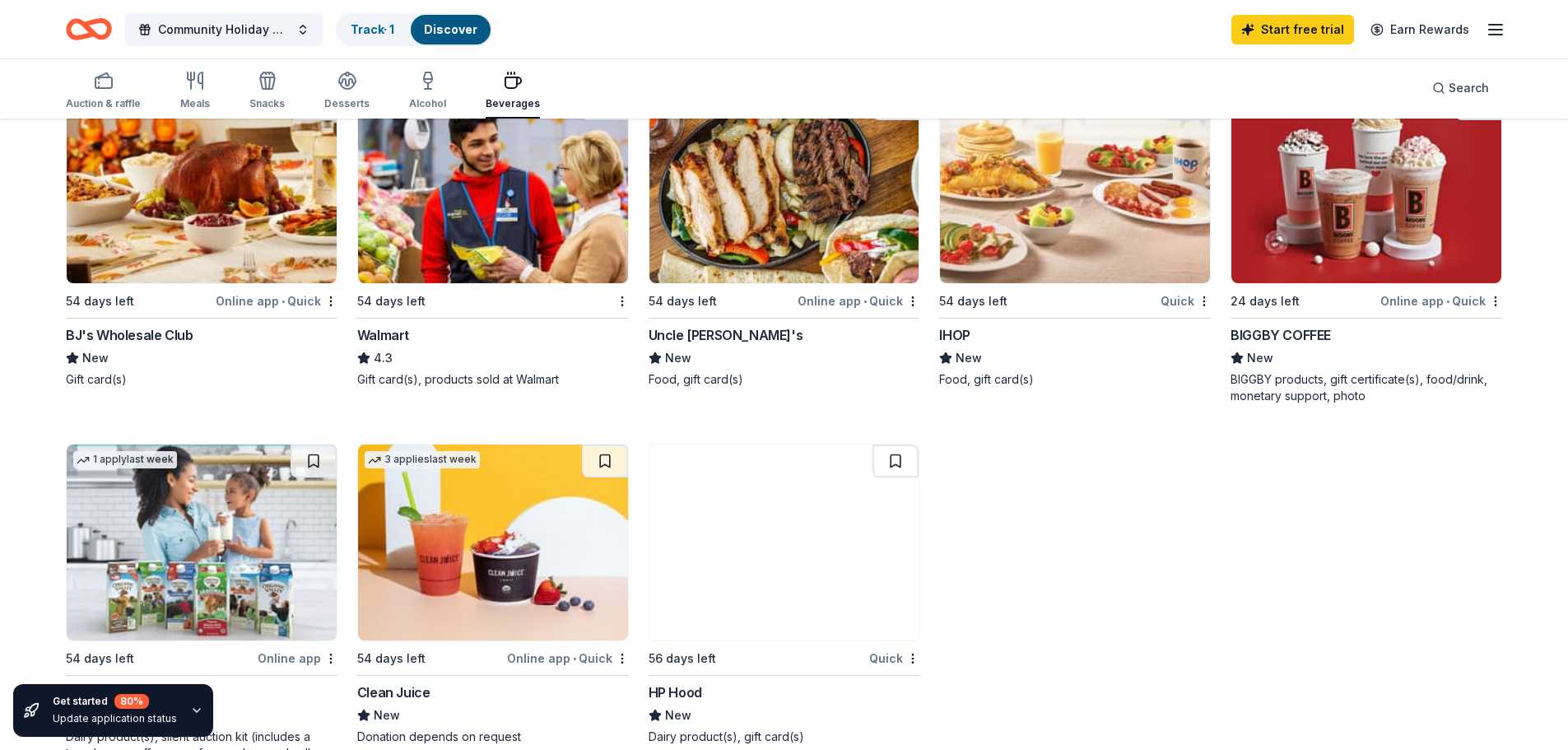
scroll to position [1152, 0]
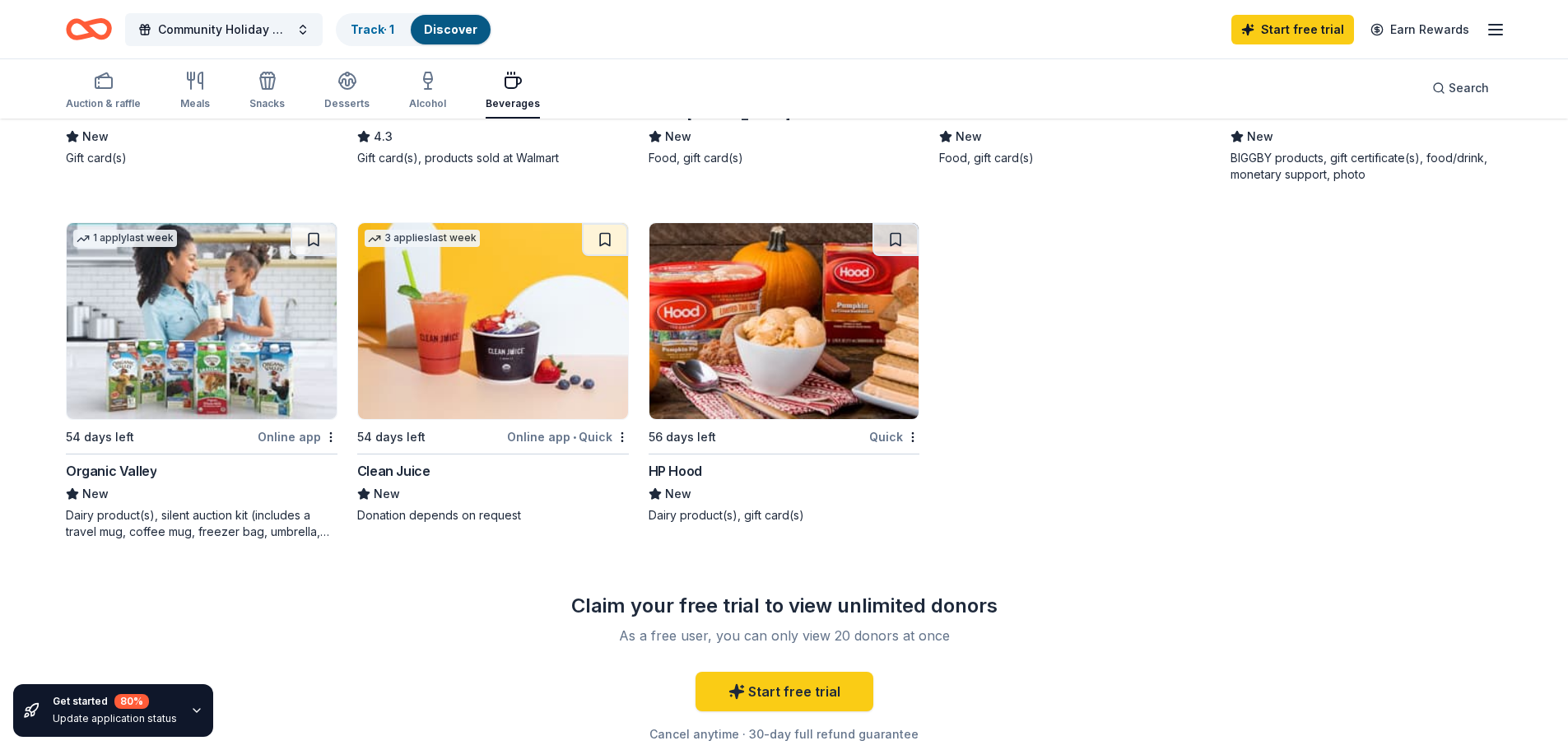
click at [223, 377] on img at bounding box center [201, 321] width 270 height 196
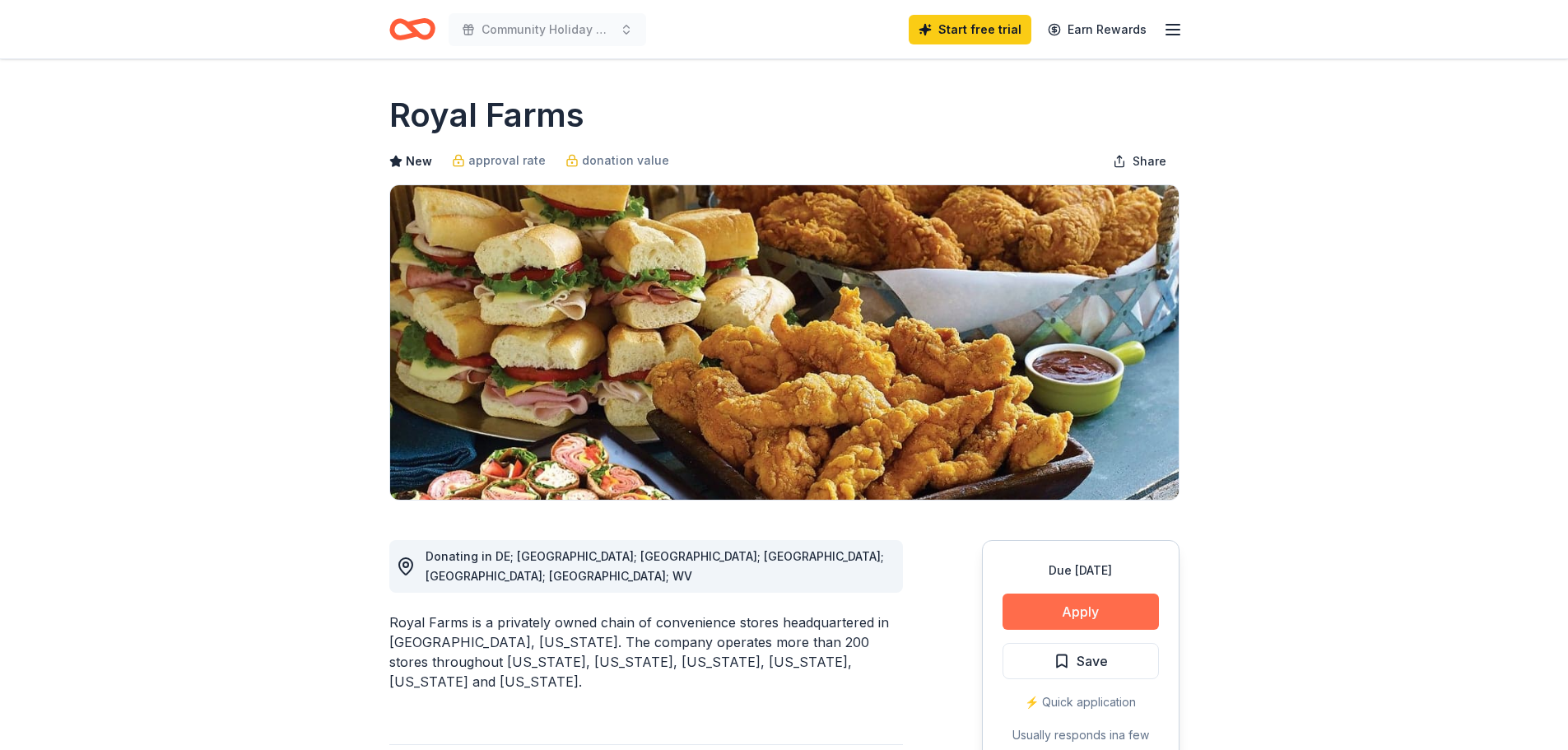
click at [1076, 608] on button "Apply" at bounding box center [1081, 611] width 156 height 36
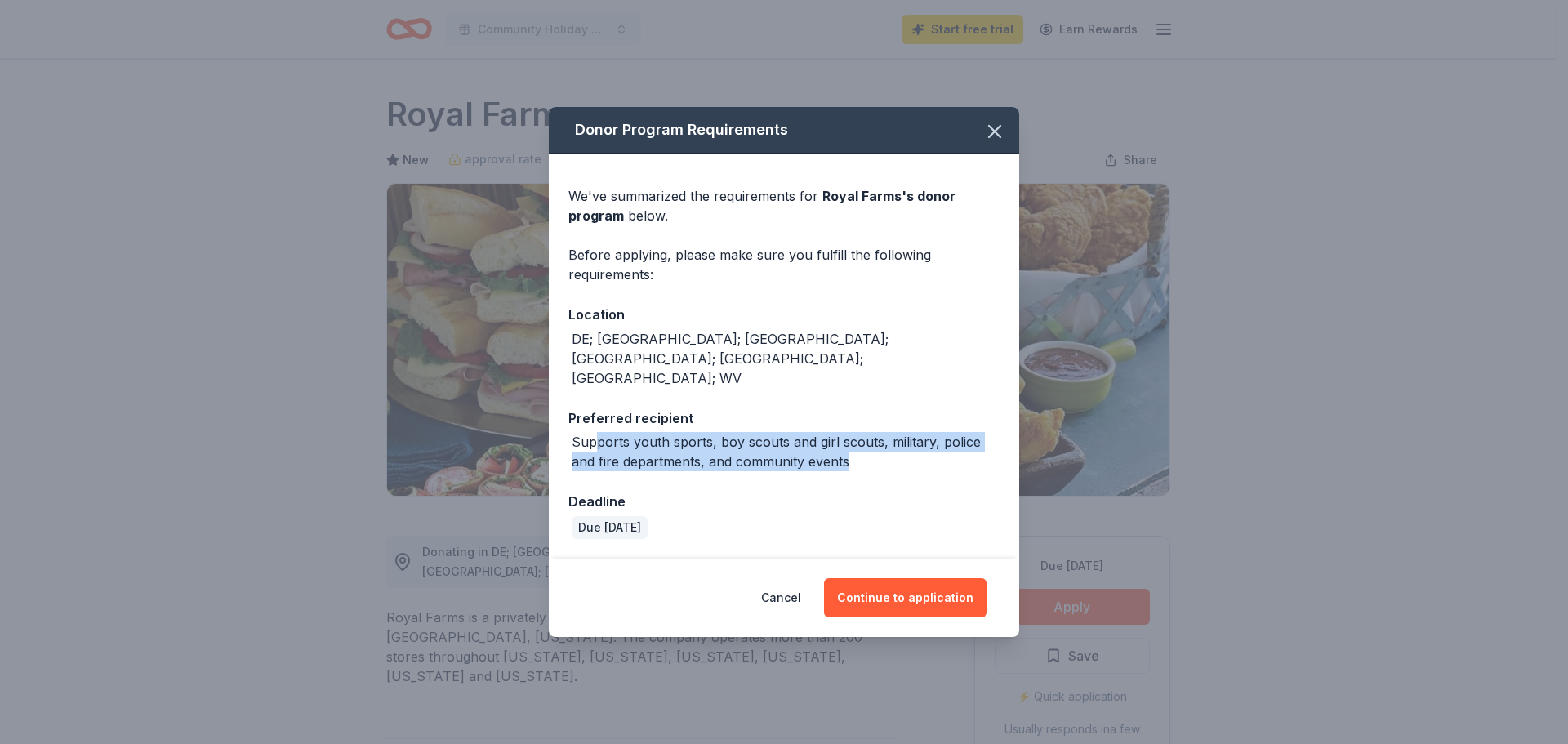
drag, startPoint x: 593, startPoint y: 417, endPoint x: 897, endPoint y: 443, distance: 305.1
click at [896, 442] on div "Supports youth sports, boy scouts and girl scouts, military, police and fire de…" at bounding box center [786, 451] width 428 height 39
click at [905, 447] on div "Supports youth sports, boy scouts and girl scouts, military, police and fire de…" at bounding box center [786, 451] width 428 height 39
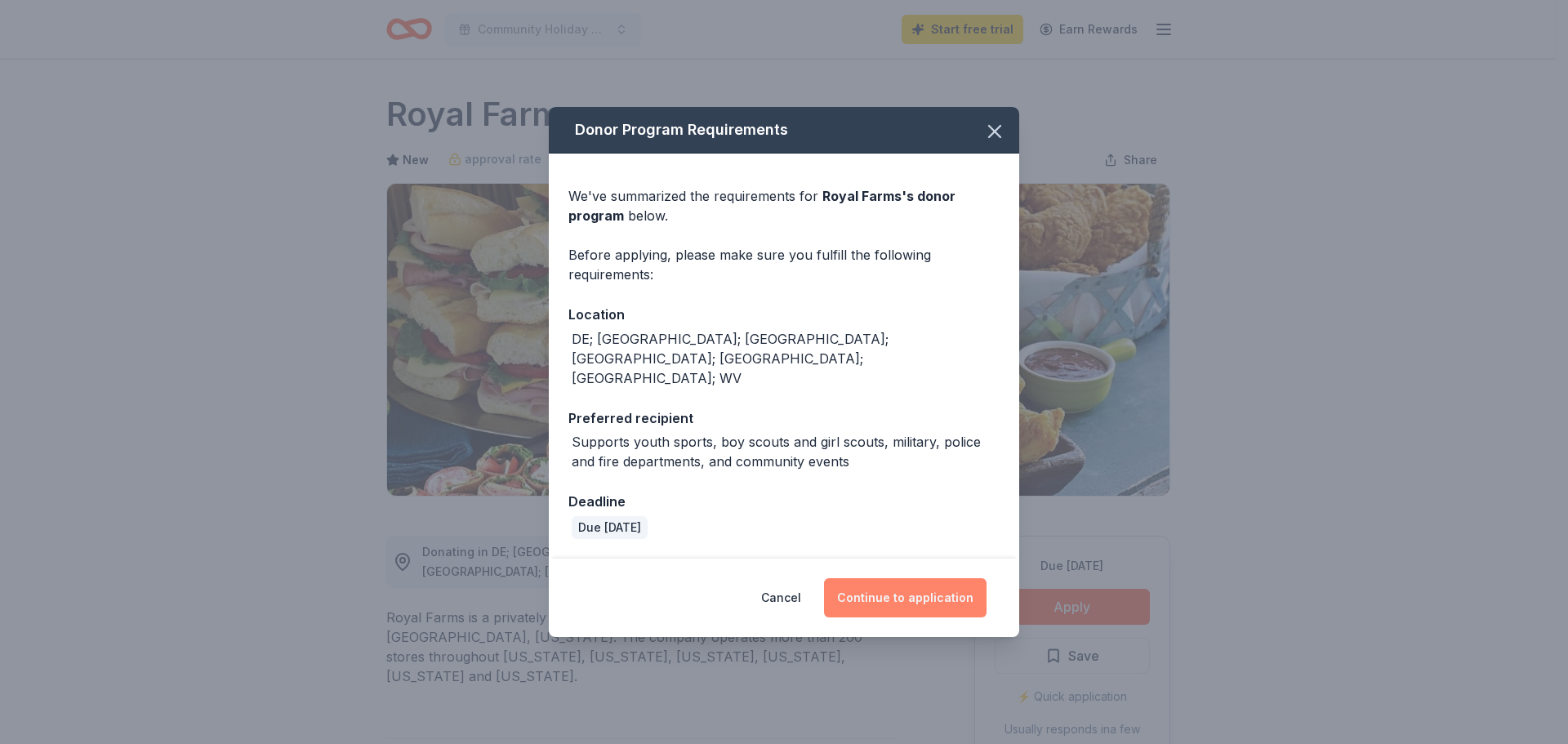
click at [888, 578] on button "Continue to application" at bounding box center [905, 597] width 162 height 39
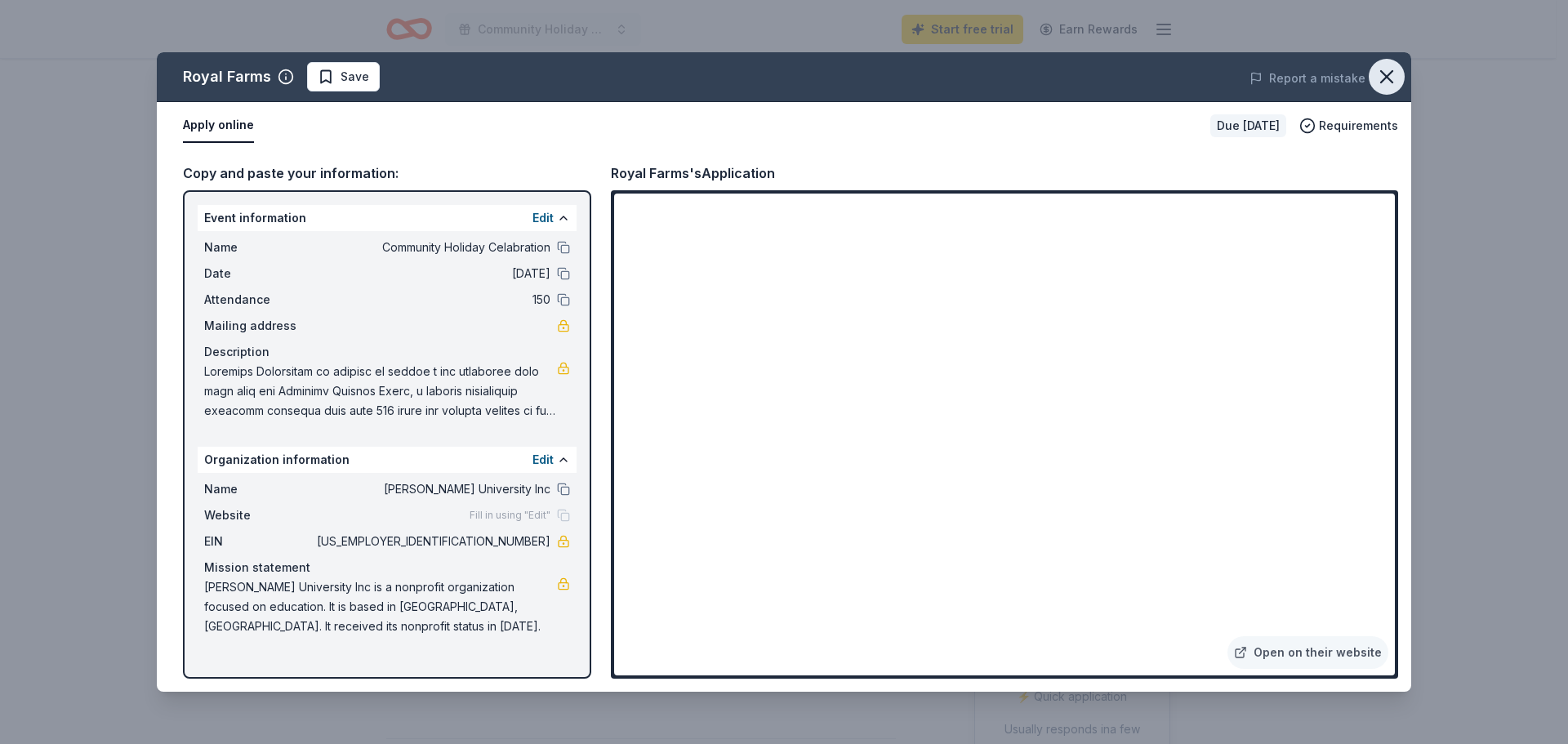
click at [1387, 72] on icon "button" at bounding box center [1386, 76] width 22 height 22
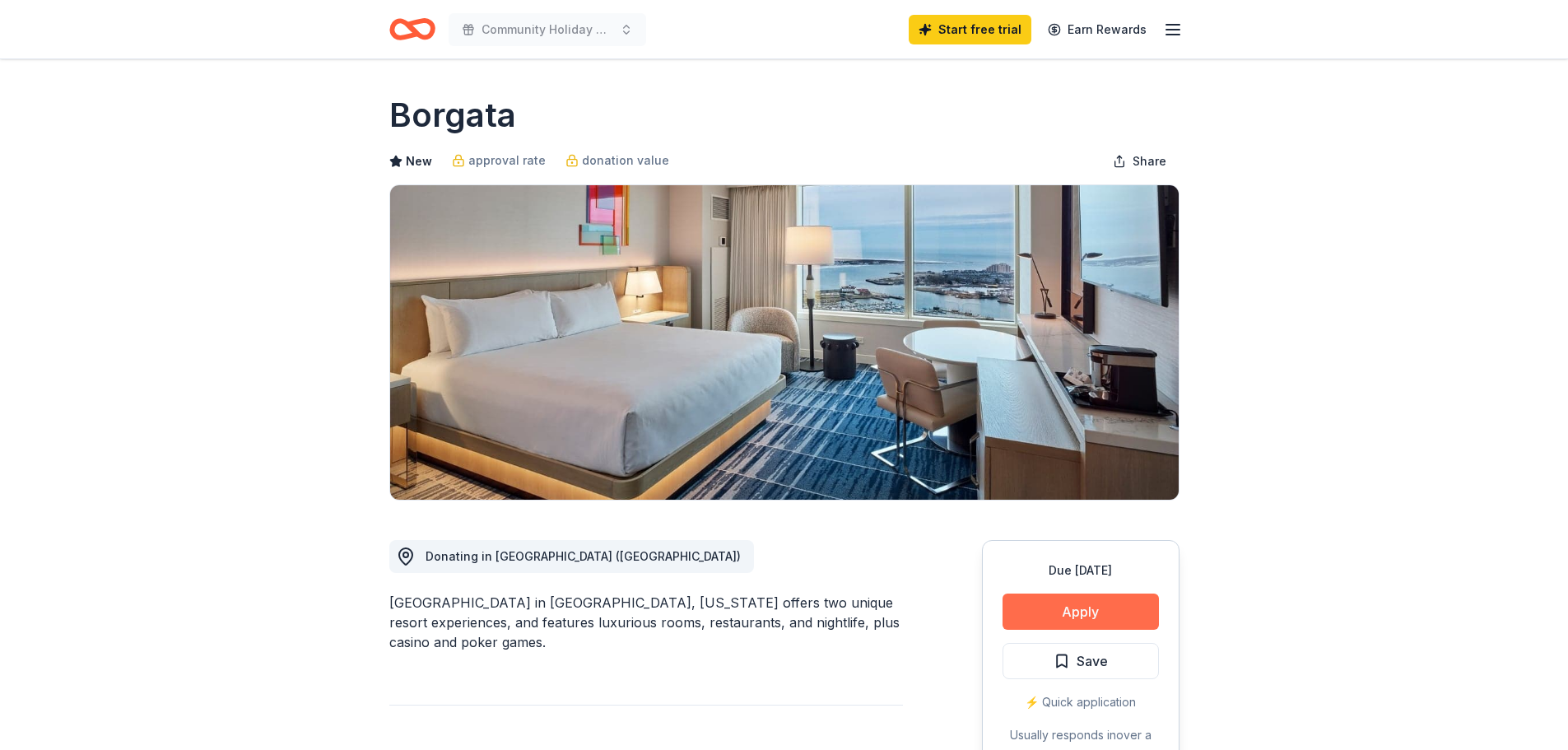
click at [1100, 602] on button "Apply" at bounding box center [1081, 611] width 156 height 36
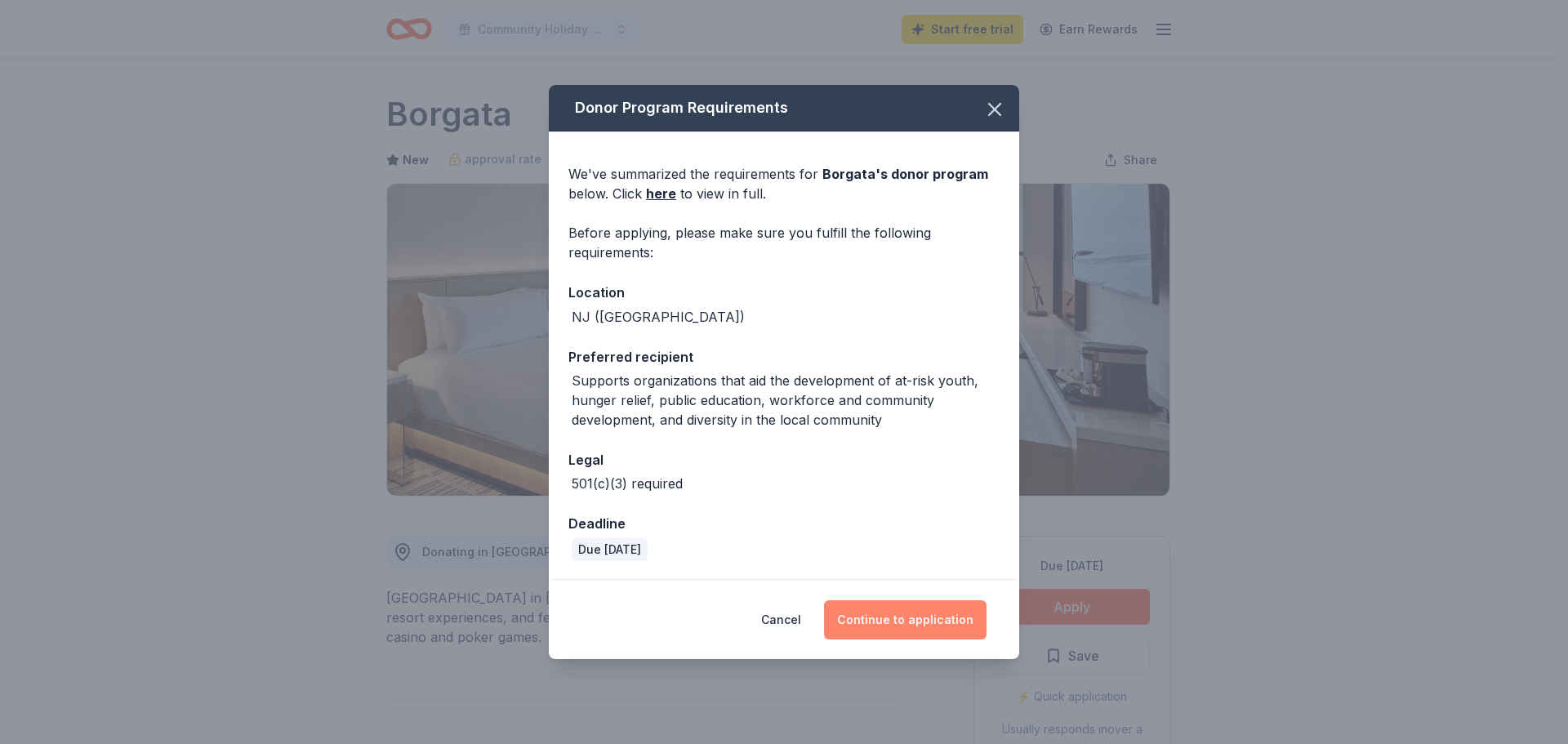
click at [903, 621] on button "Continue to application" at bounding box center [905, 619] width 162 height 39
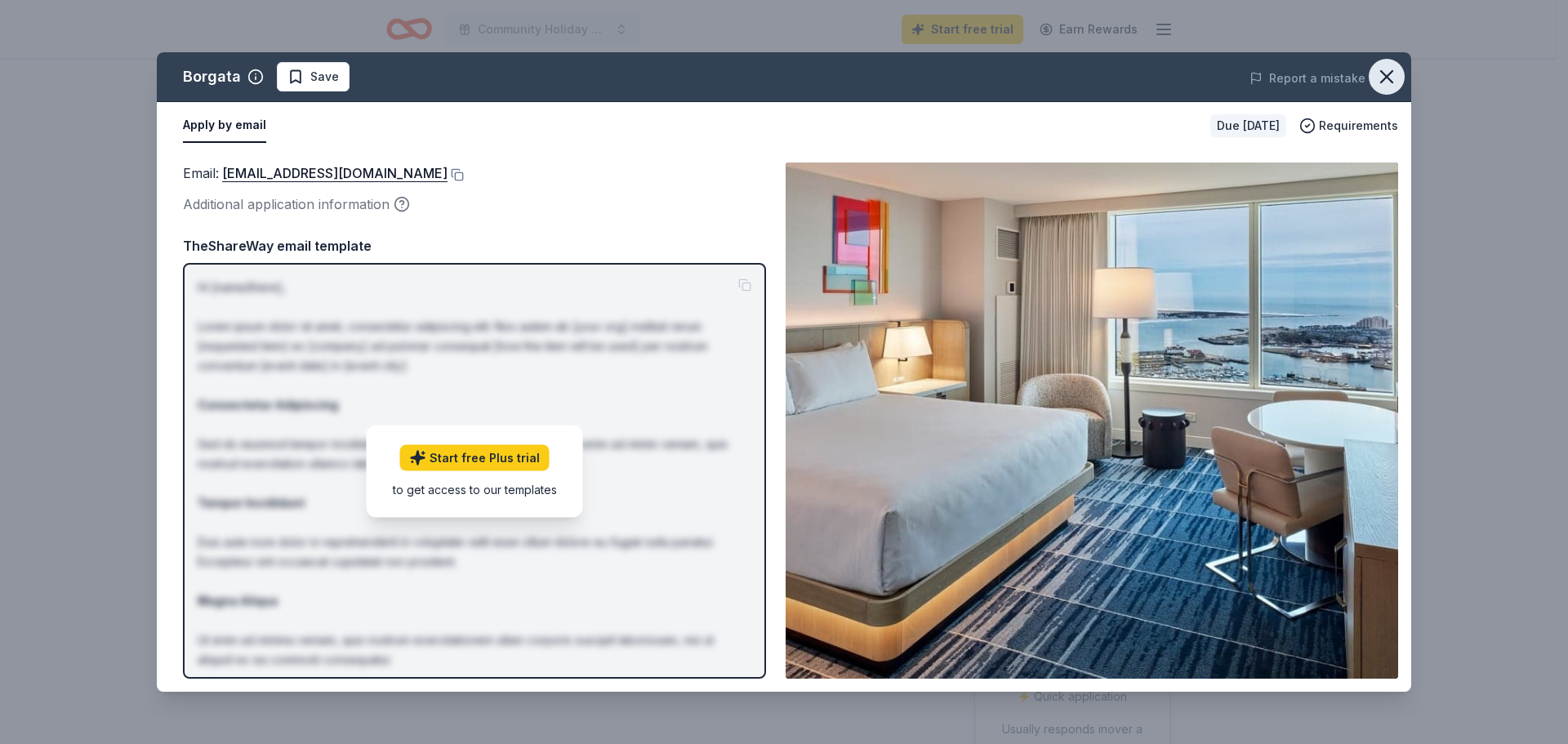
click at [1397, 79] on icon "button" at bounding box center [1386, 76] width 22 height 22
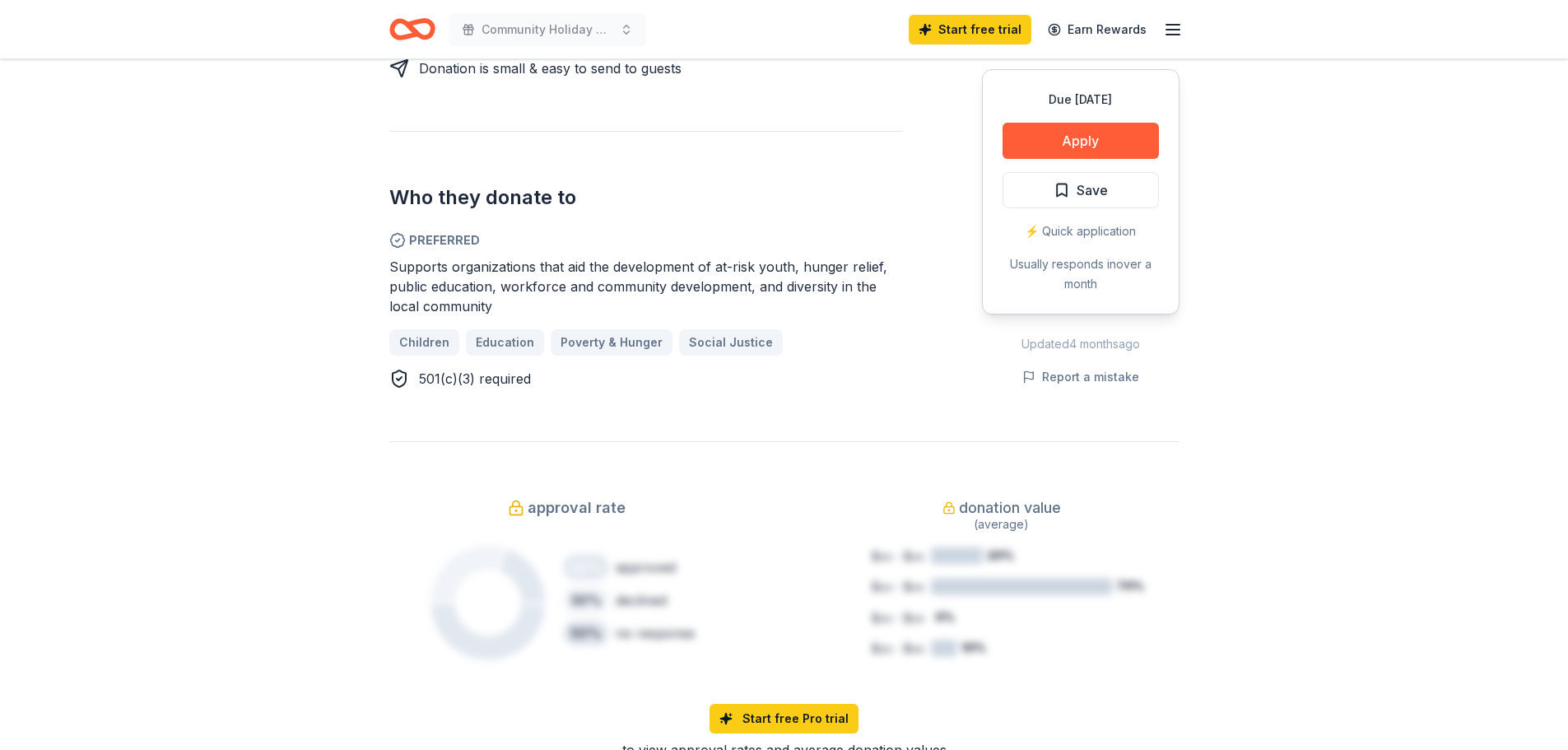
scroll to position [823, 0]
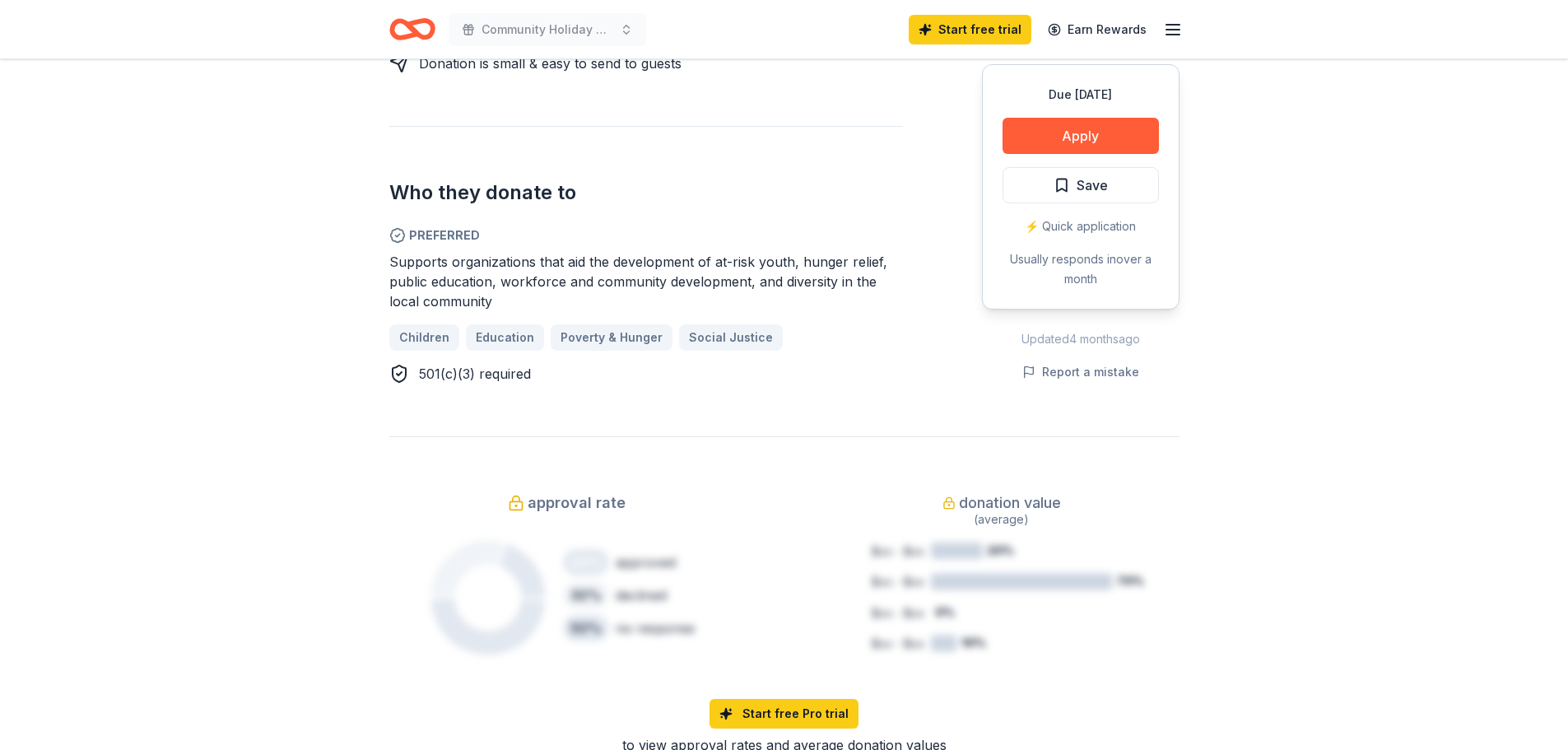
click at [460, 267] on span "Supports organizations that aid the development of at-risk youth, hunger relief…" at bounding box center [638, 281] width 498 height 56
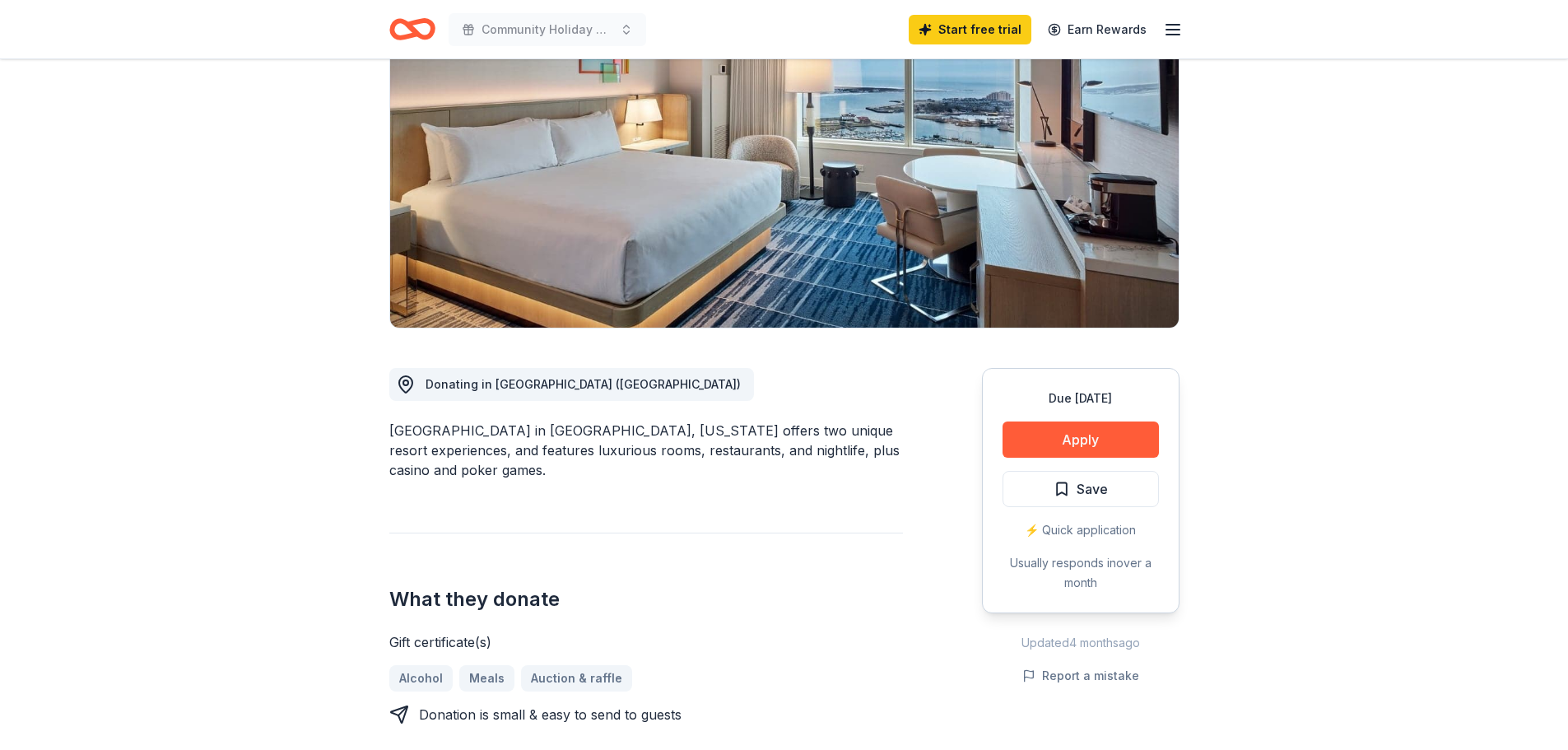
scroll to position [0, 0]
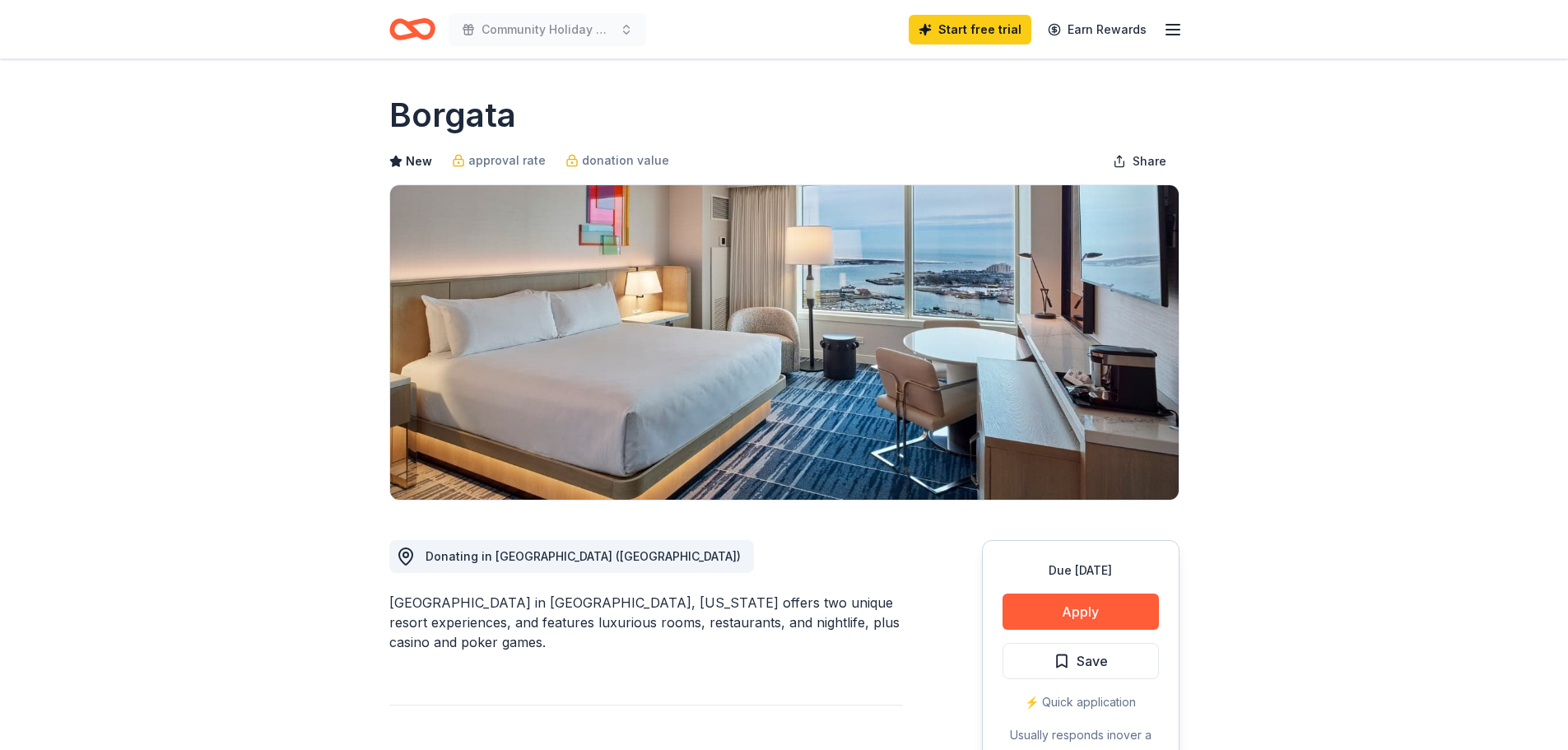
drag, startPoint x: 398, startPoint y: 121, endPoint x: 546, endPoint y: 119, distance: 148.0
click at [546, 119] on div "Borgata" at bounding box center [784, 115] width 790 height 46
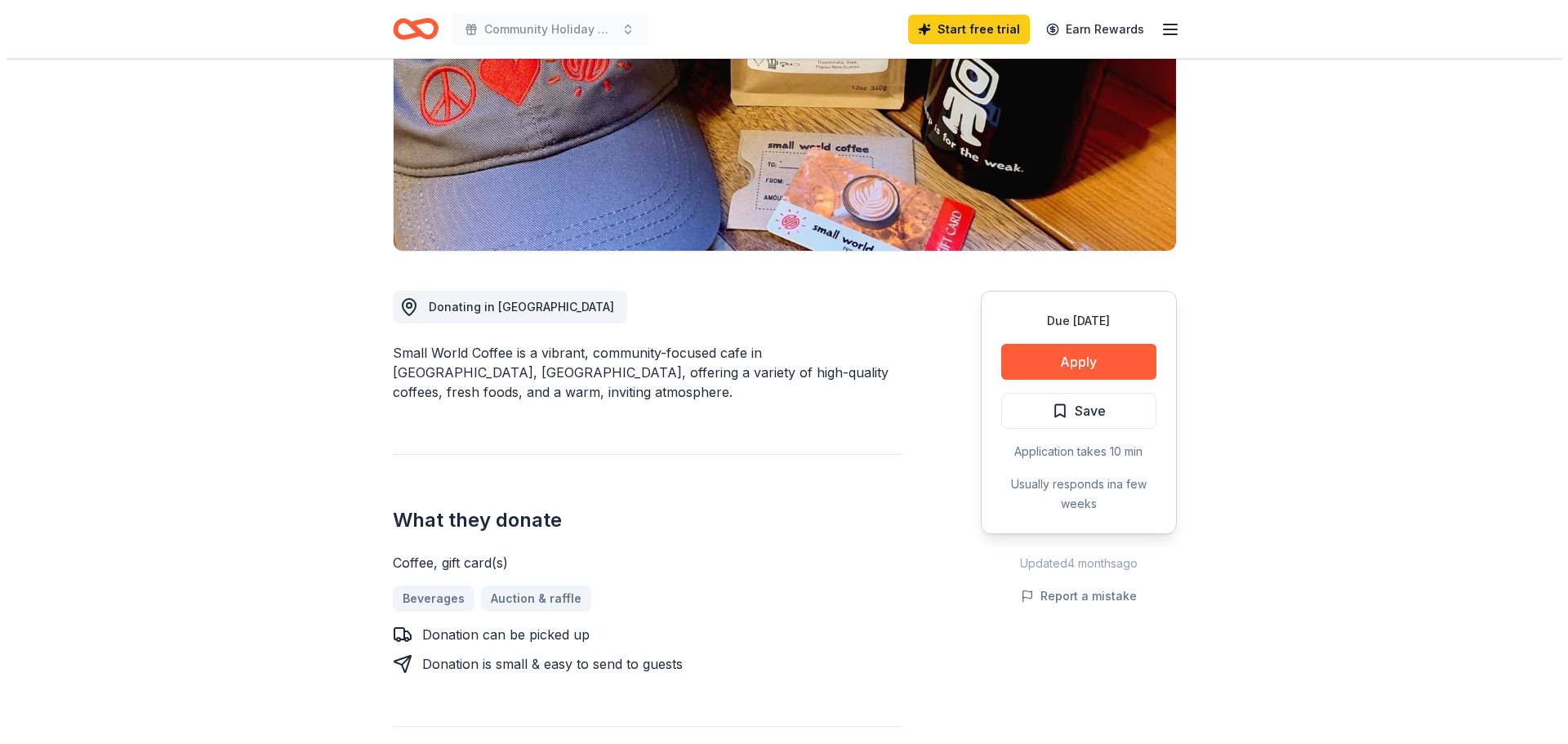
scroll to position [327, 0]
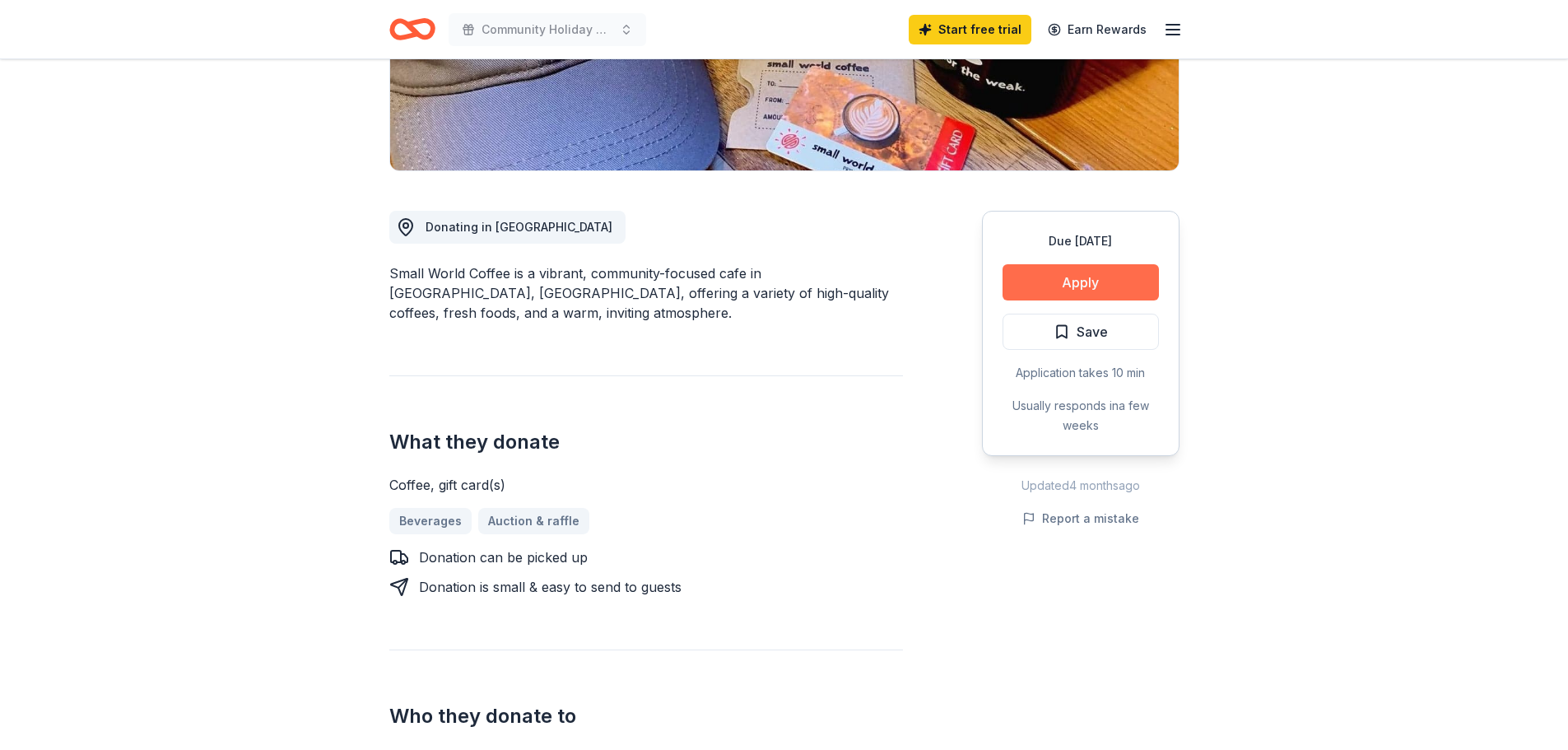
click at [1025, 281] on button "Apply" at bounding box center [1081, 282] width 156 height 36
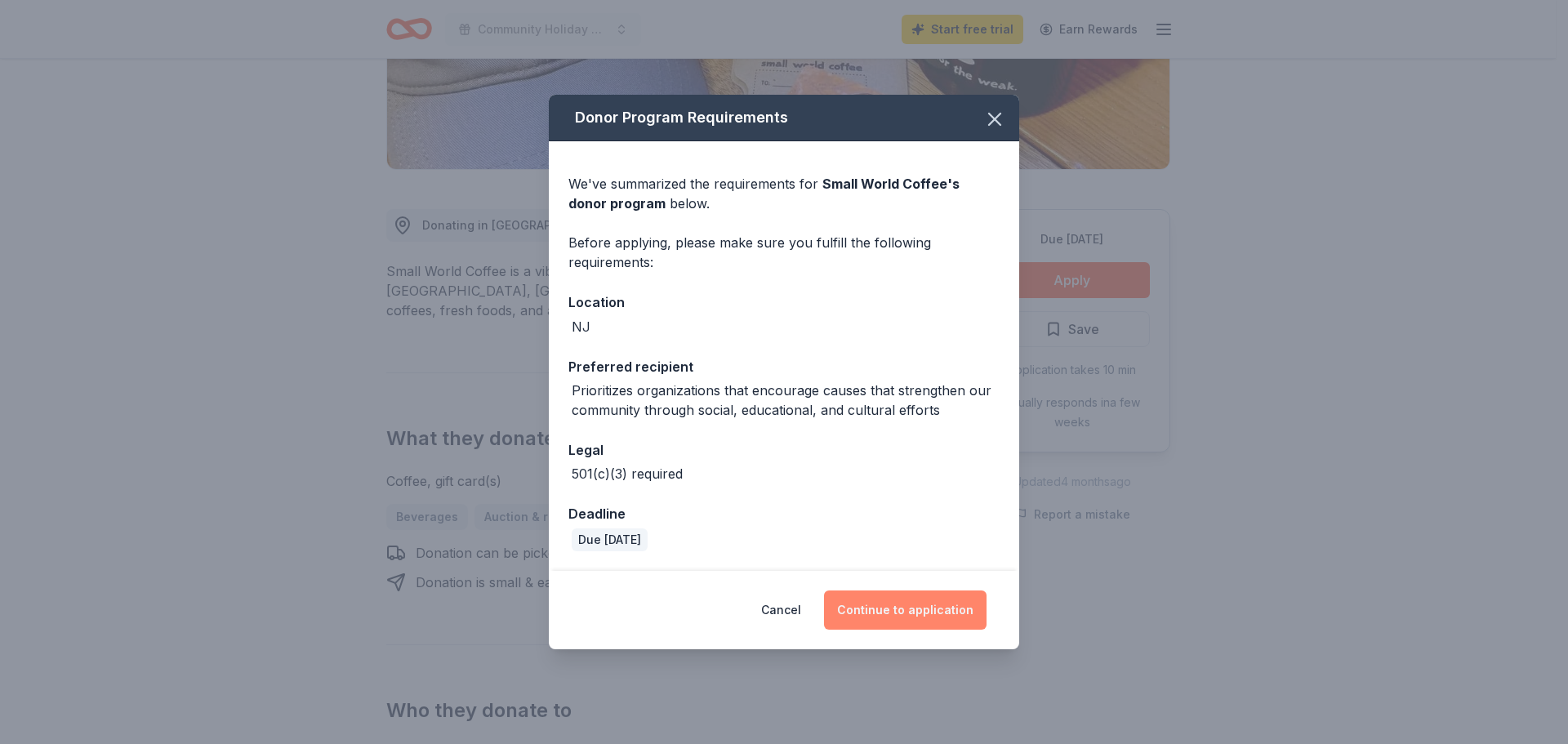
click at [881, 608] on button "Continue to application" at bounding box center [905, 610] width 162 height 39
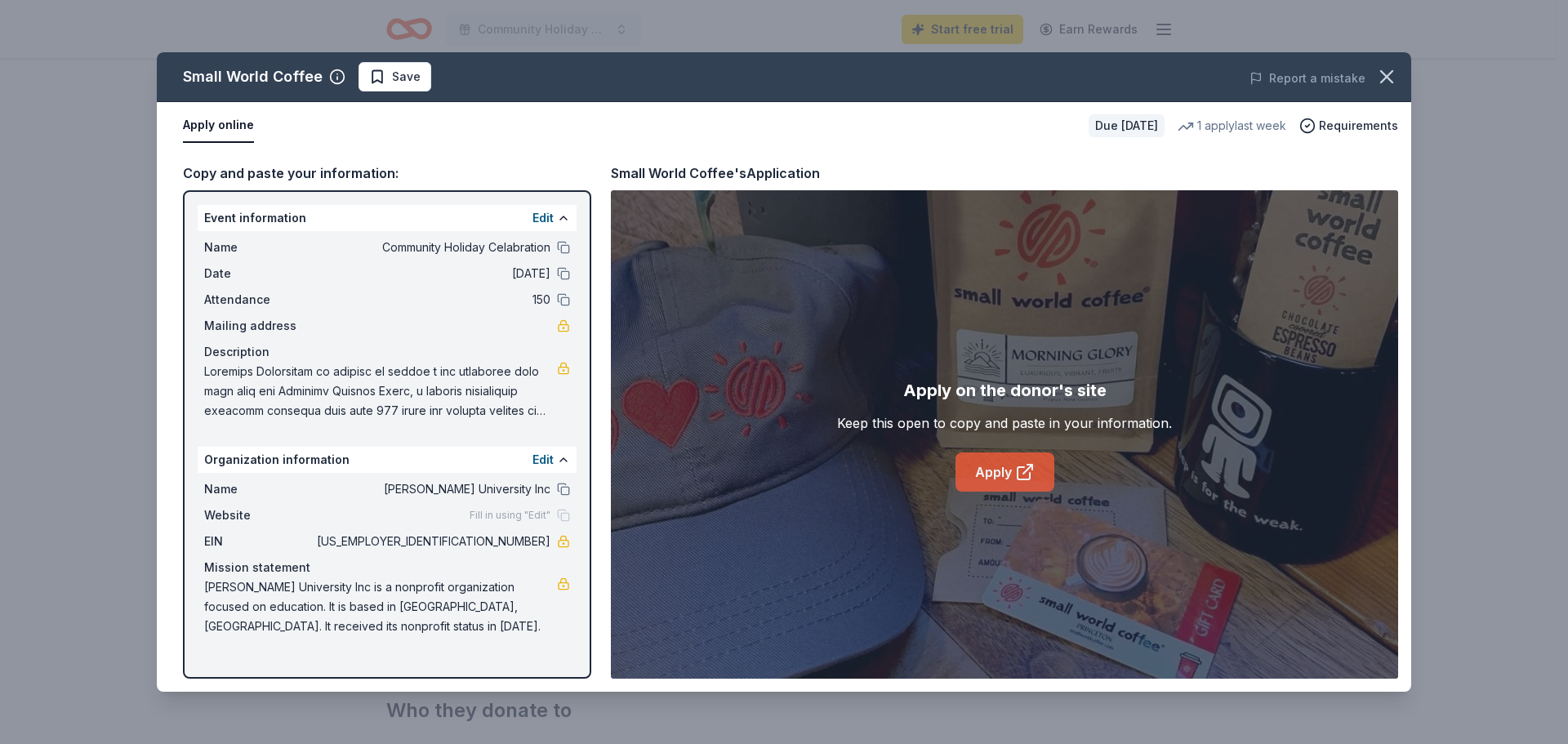
click at [994, 471] on link "Apply" at bounding box center [1005, 472] width 99 height 39
drag, startPoint x: 473, startPoint y: 535, endPoint x: 528, endPoint y: 537, distance: 55.0
click at [528, 537] on span "[US_EMPLOYER_IDENTIFICATION_NUMBER]" at bounding box center [432, 542] width 237 height 20
click at [407, 251] on span "Community Holiday Celabration" at bounding box center [432, 247] width 237 height 20
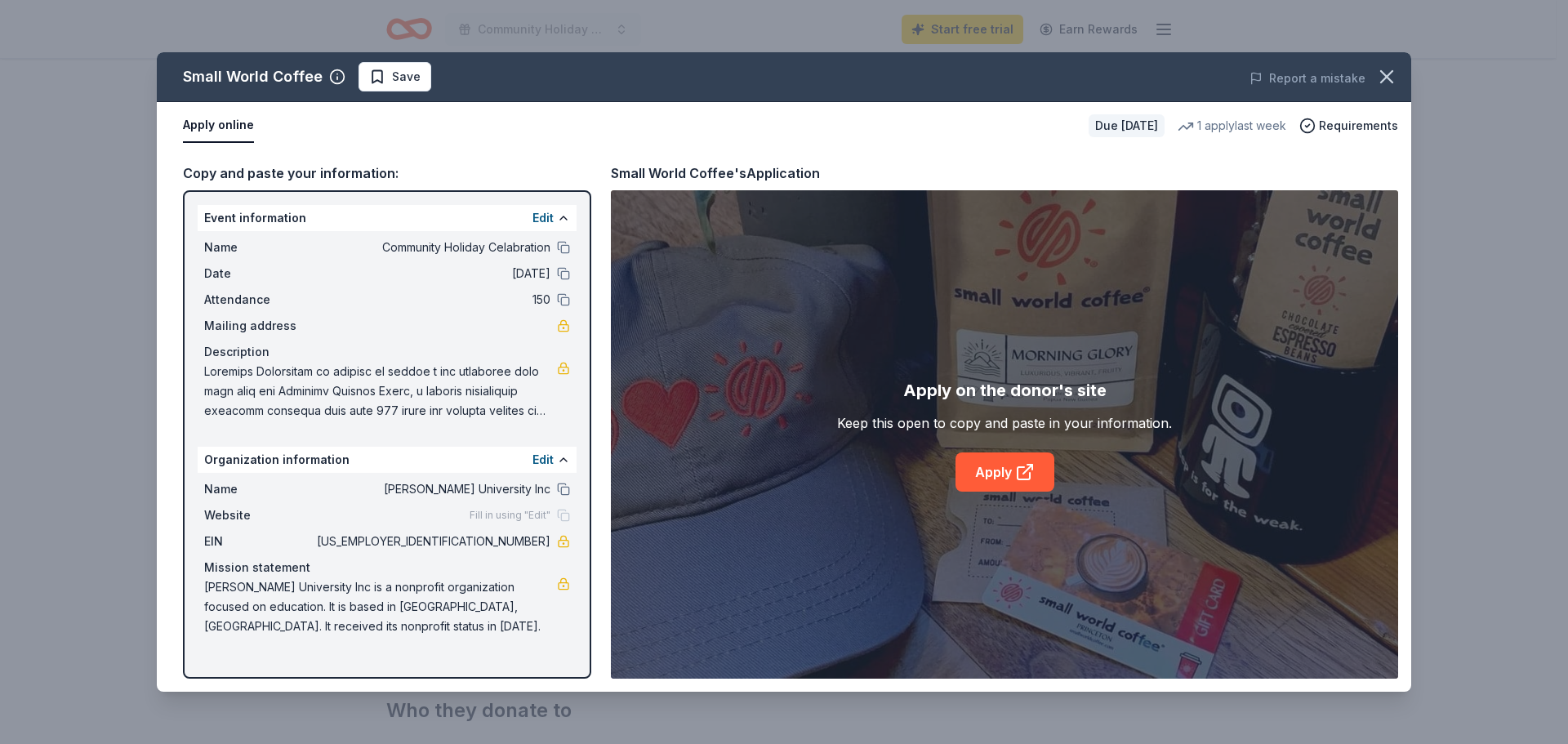
click at [407, 251] on span "Community Holiday Celabration" at bounding box center [432, 247] width 237 height 20
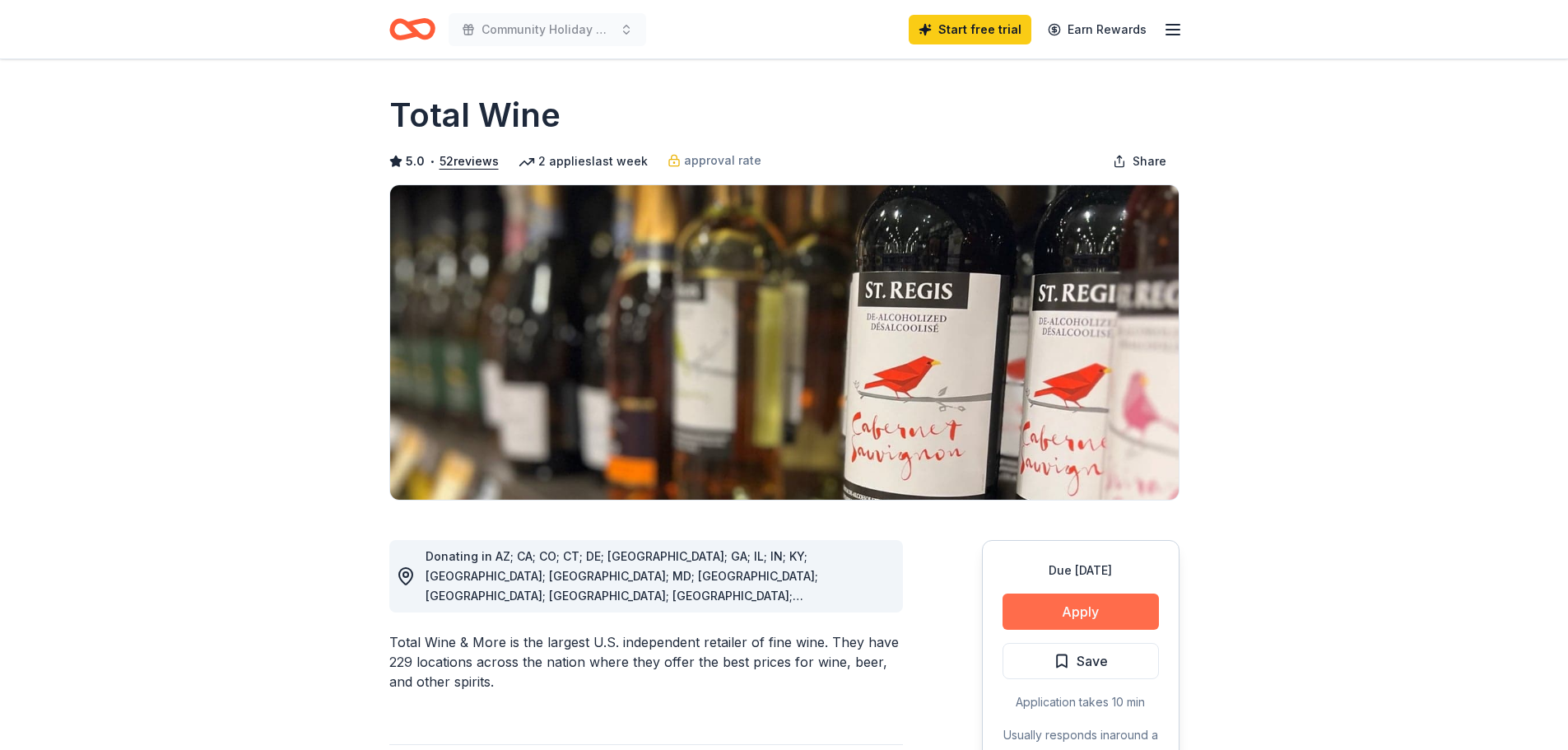
click at [1060, 619] on button "Apply" at bounding box center [1081, 611] width 156 height 36
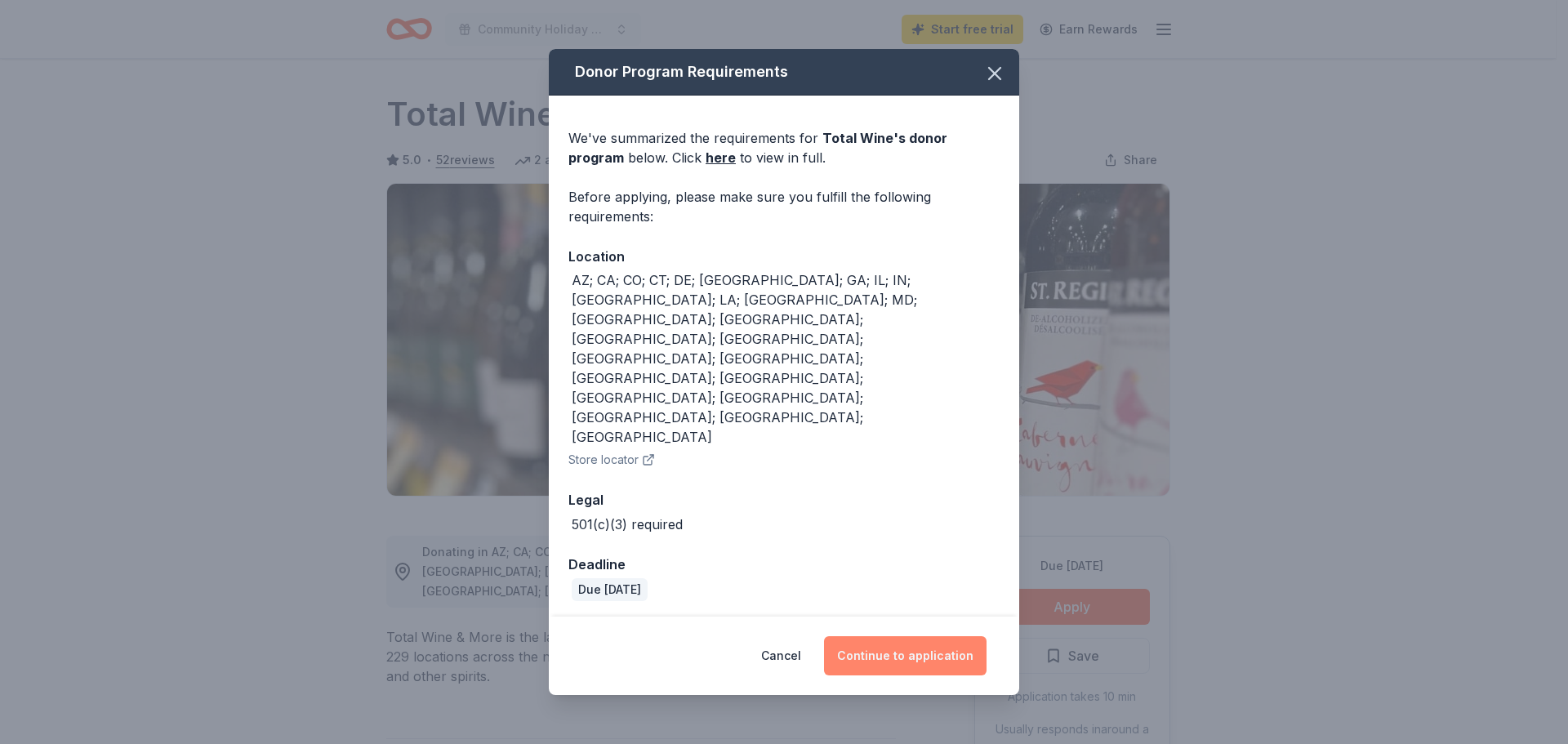
click at [962, 636] on button "Continue to application" at bounding box center [905, 655] width 162 height 39
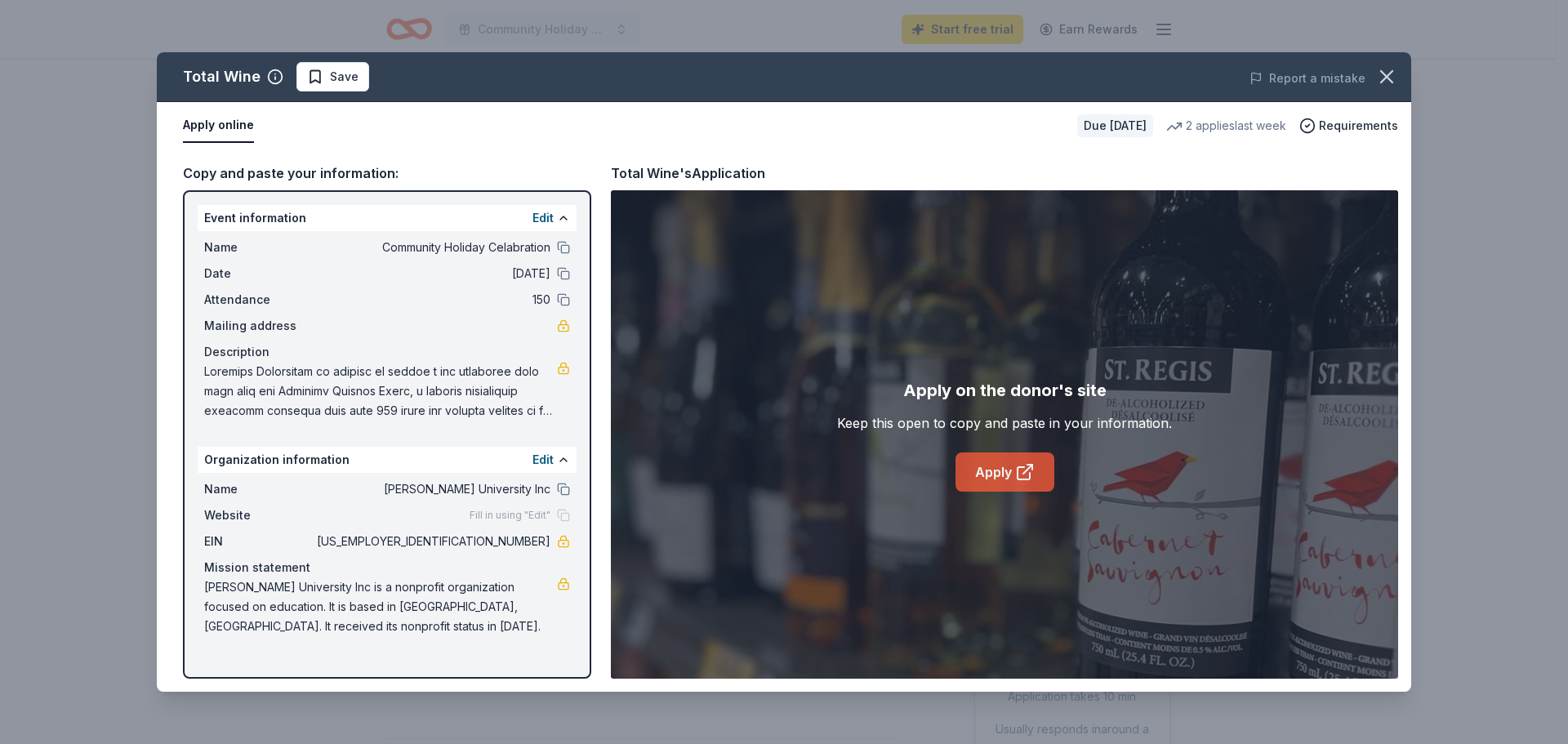
click at [979, 477] on link "Apply" at bounding box center [1005, 472] width 99 height 39
click at [1383, 80] on icon "button" at bounding box center [1386, 77] width 12 height 12
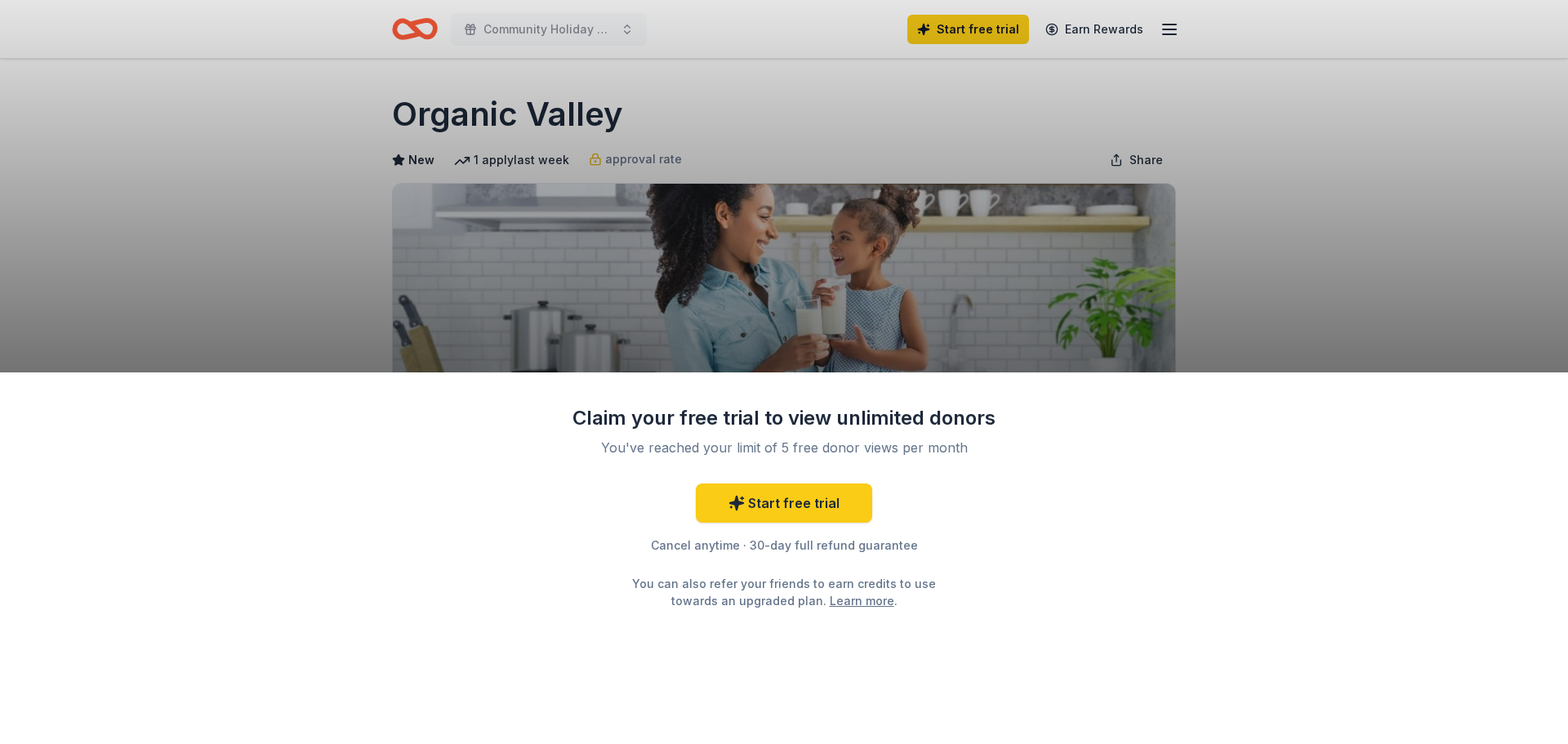
drag, startPoint x: 384, startPoint y: 110, endPoint x: 537, endPoint y: 112, distance: 153.0
